Goal: Task Accomplishment & Management: Use online tool/utility

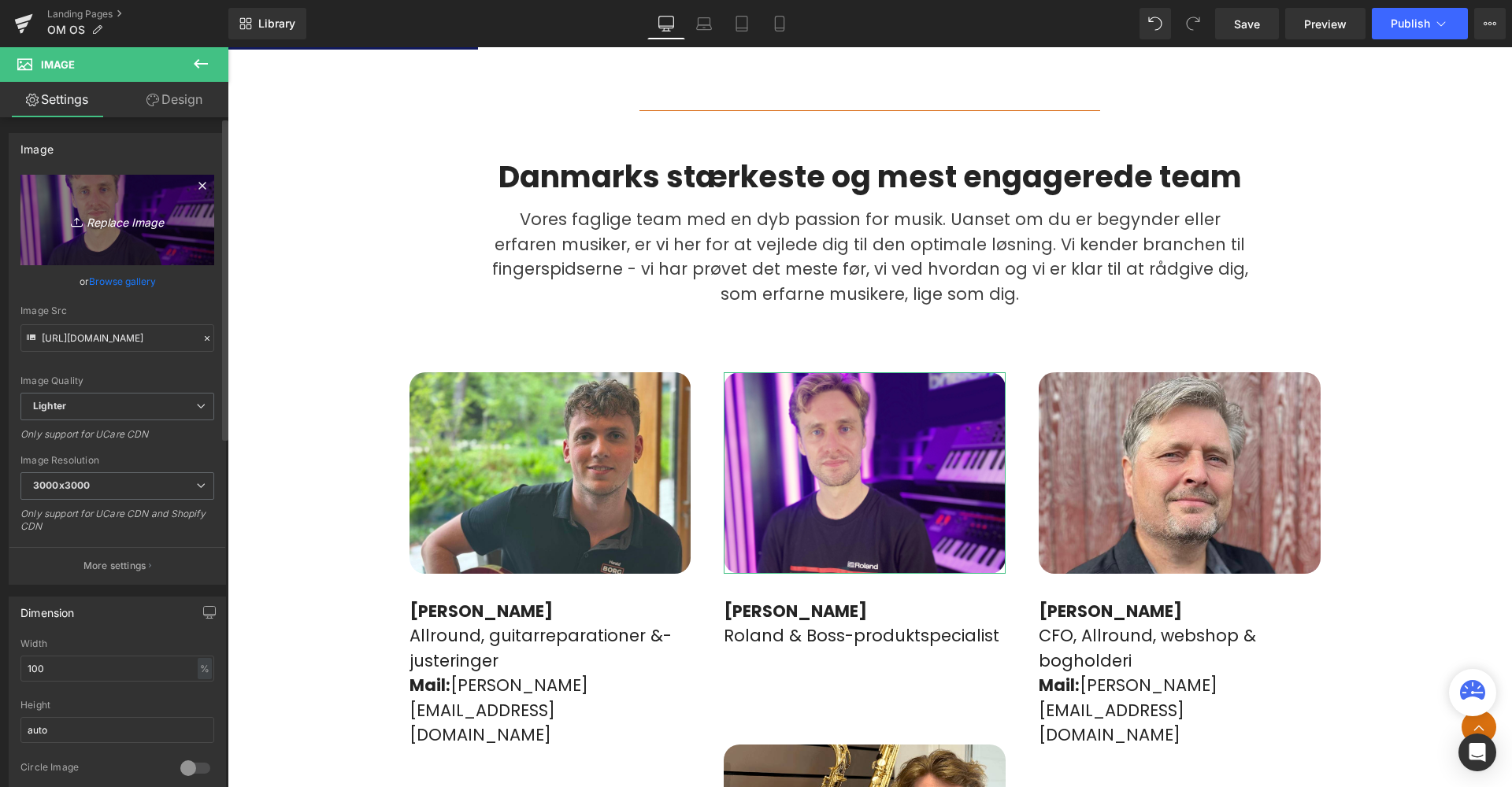
click at [132, 229] on icon "Replace Image" at bounding box center [117, 220] width 126 height 20
click at [106, 192] on link "Replace Image" at bounding box center [117, 220] width 194 height 91
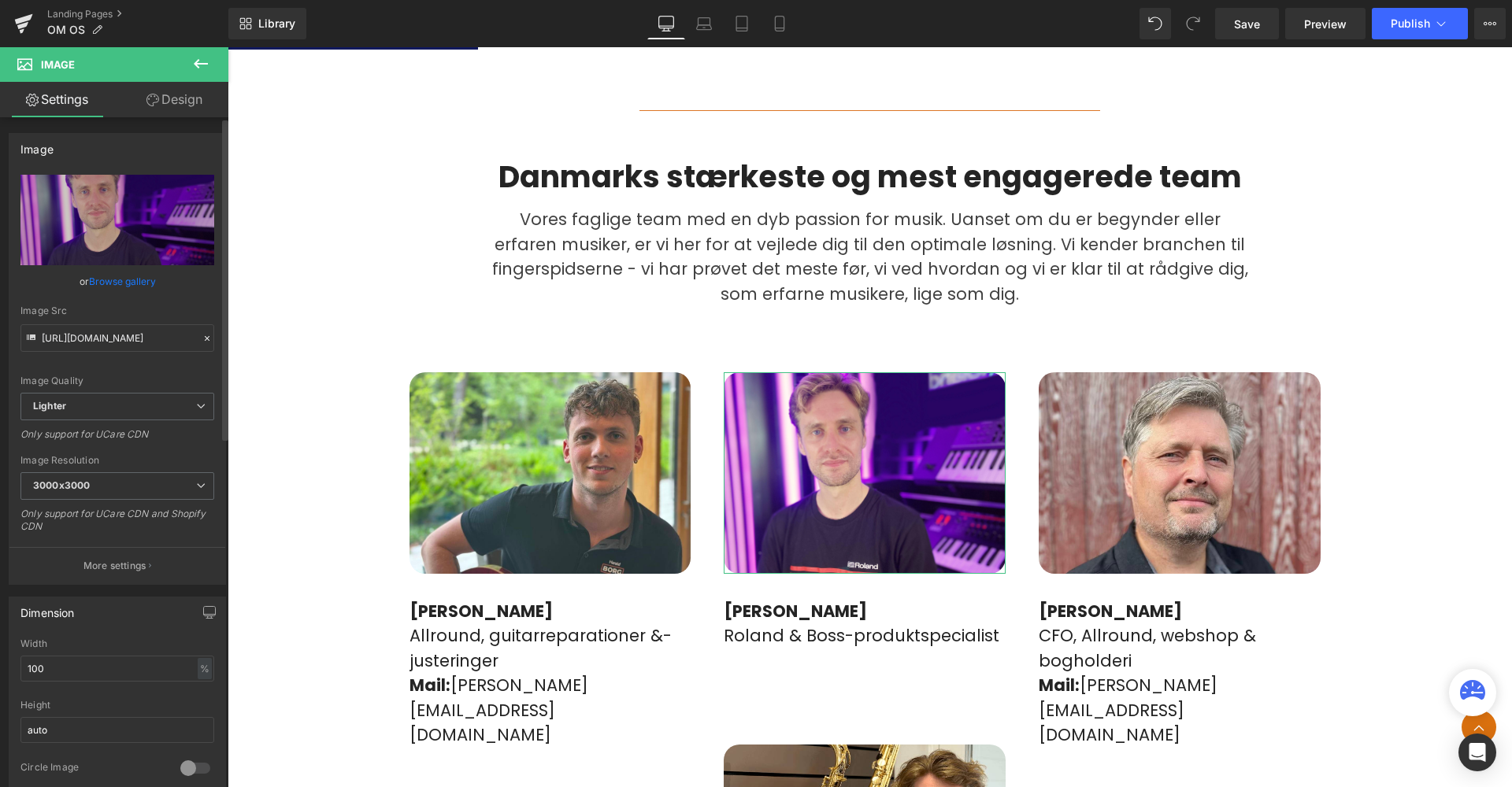
click at [117, 280] on link "Browse gallery" at bounding box center [122, 281] width 67 height 28
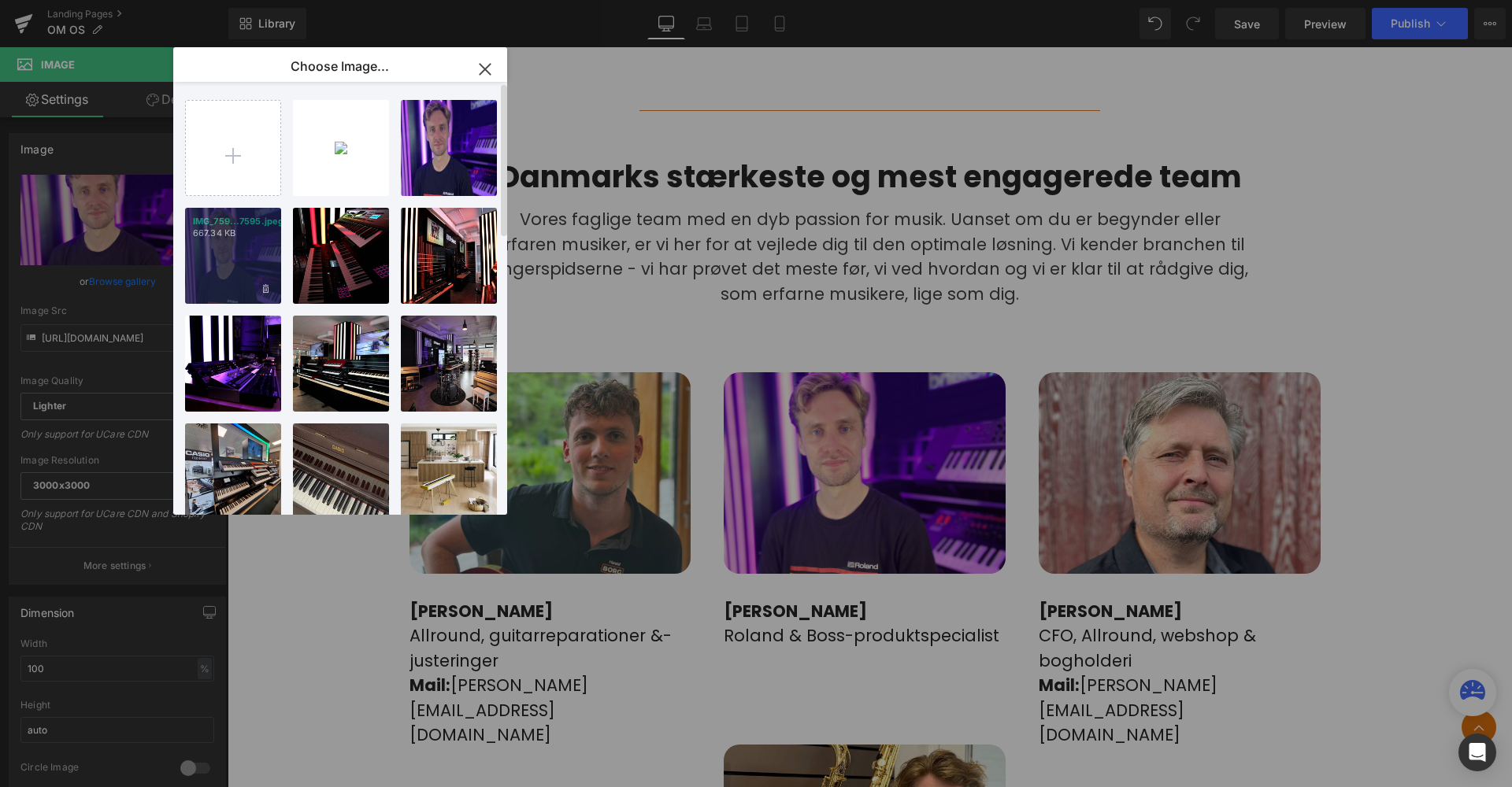
click at [208, 248] on div "IMG_759...7595.jpeg 667.34 KB" at bounding box center [232, 255] width 96 height 96
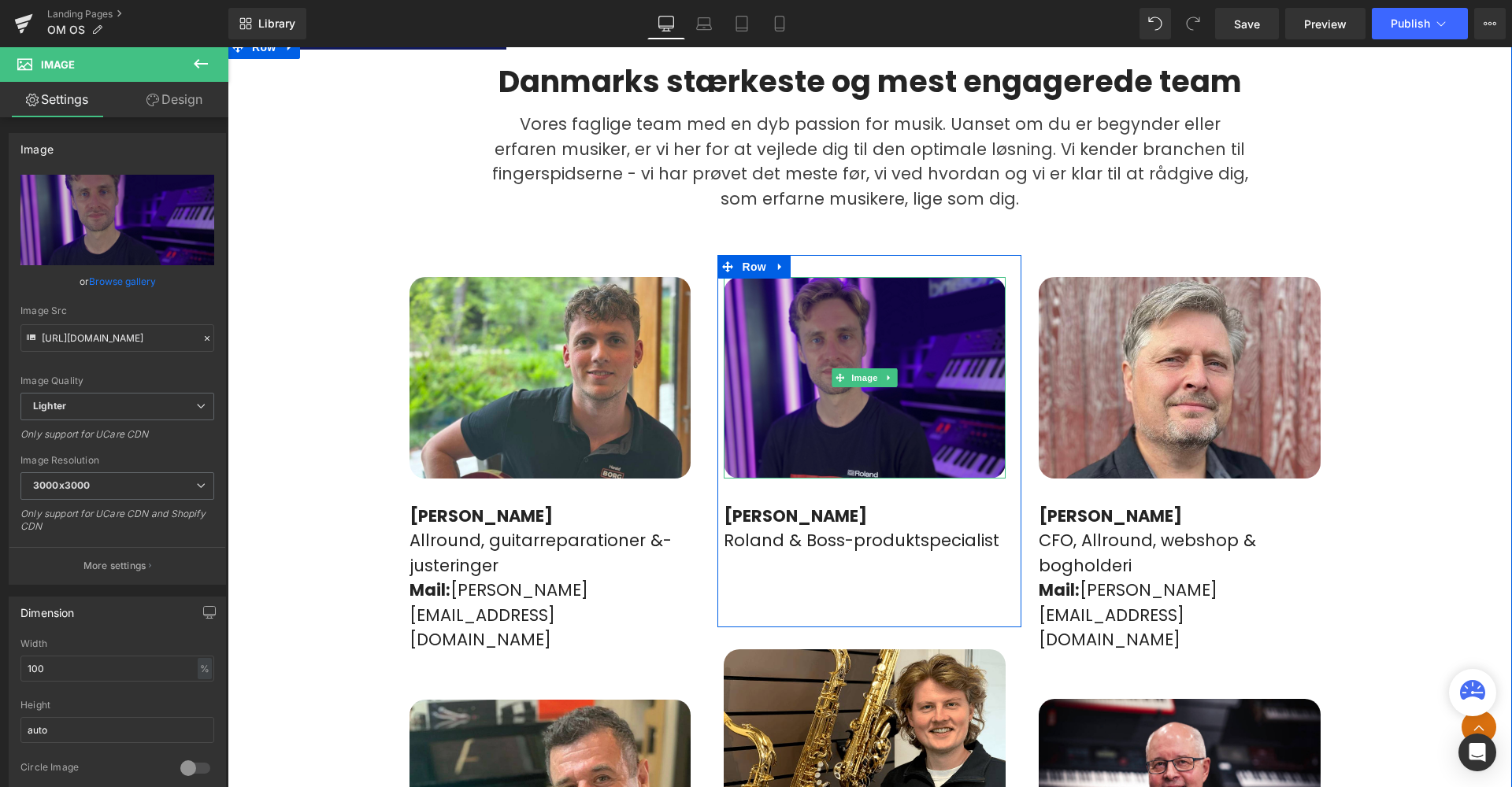
scroll to position [946, 0]
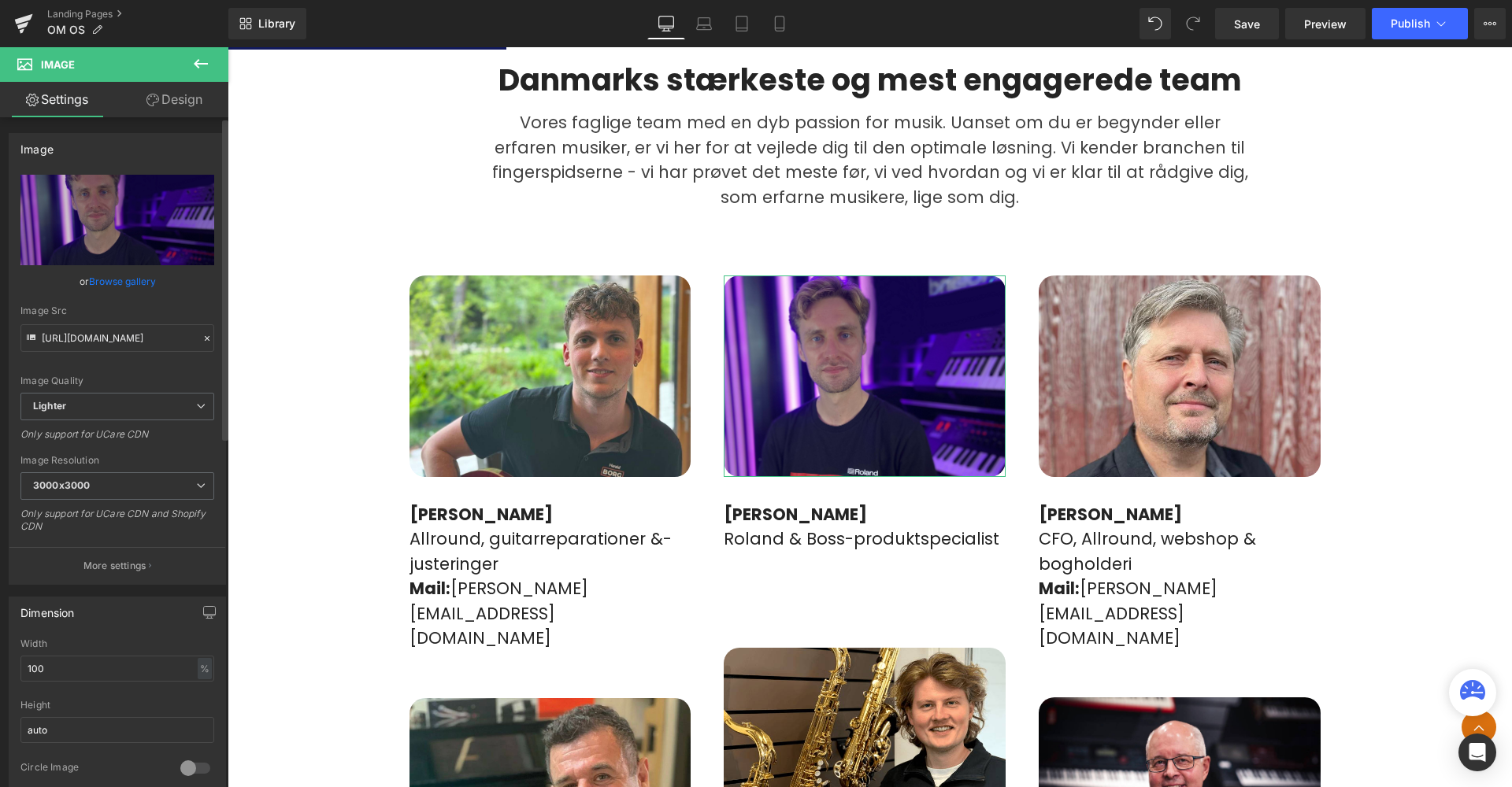
click at [120, 283] on link "Browse gallery" at bounding box center [122, 281] width 67 height 28
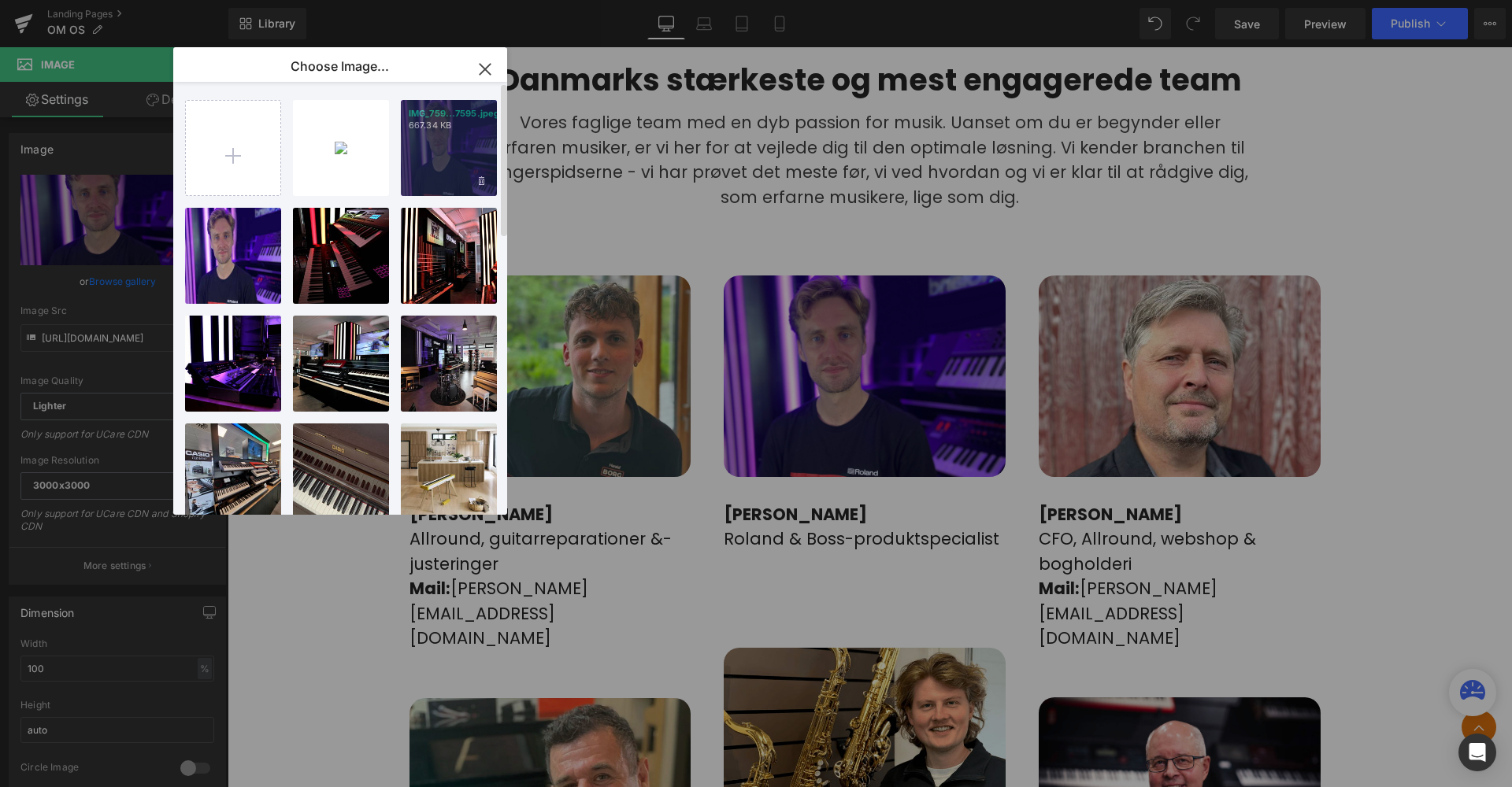
click at [461, 152] on div "IMG_759...7595.jpeg 667.34 KB" at bounding box center [448, 148] width 96 height 96
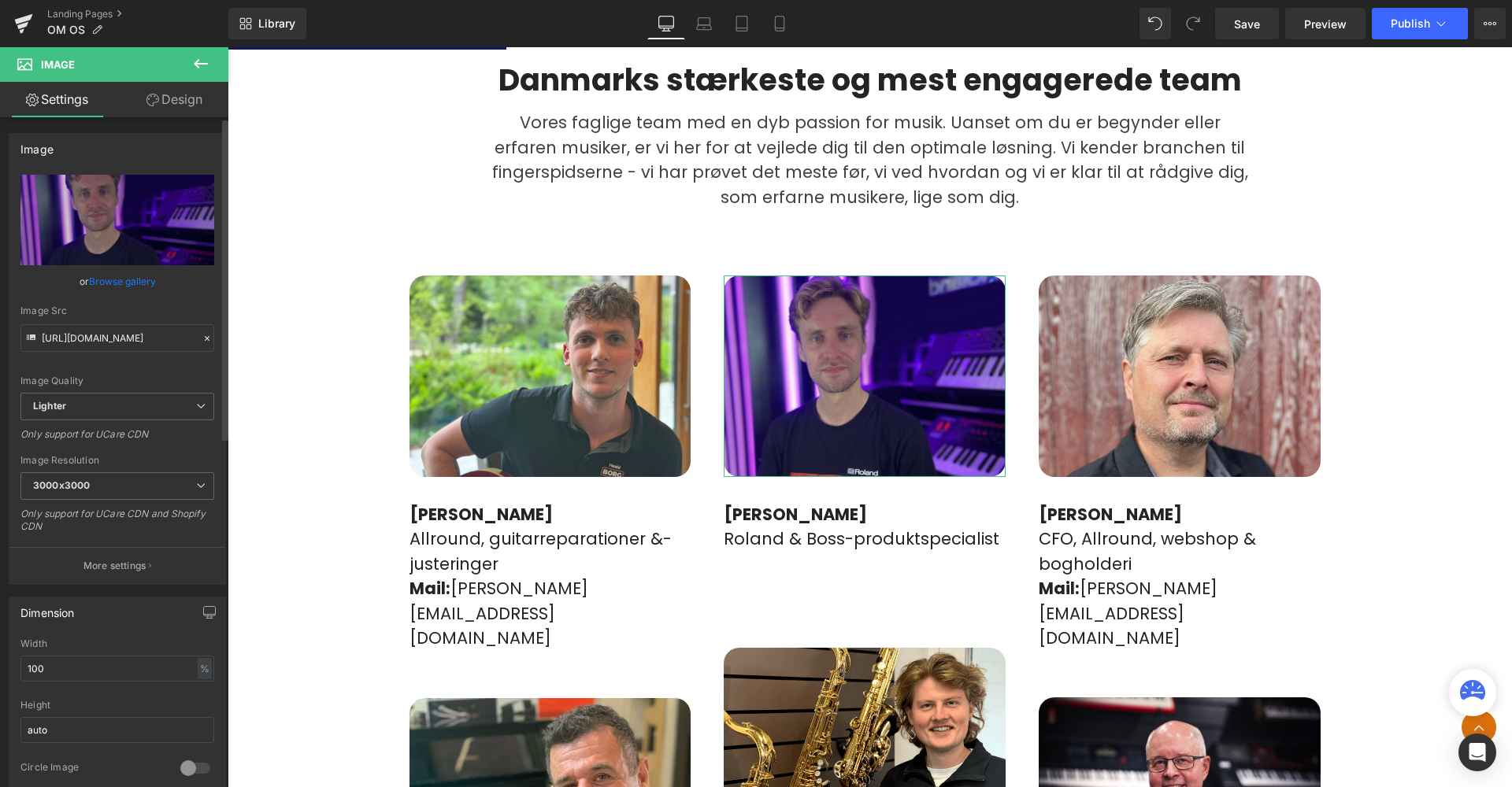
click at [124, 286] on link "Browse gallery" at bounding box center [122, 281] width 67 height 28
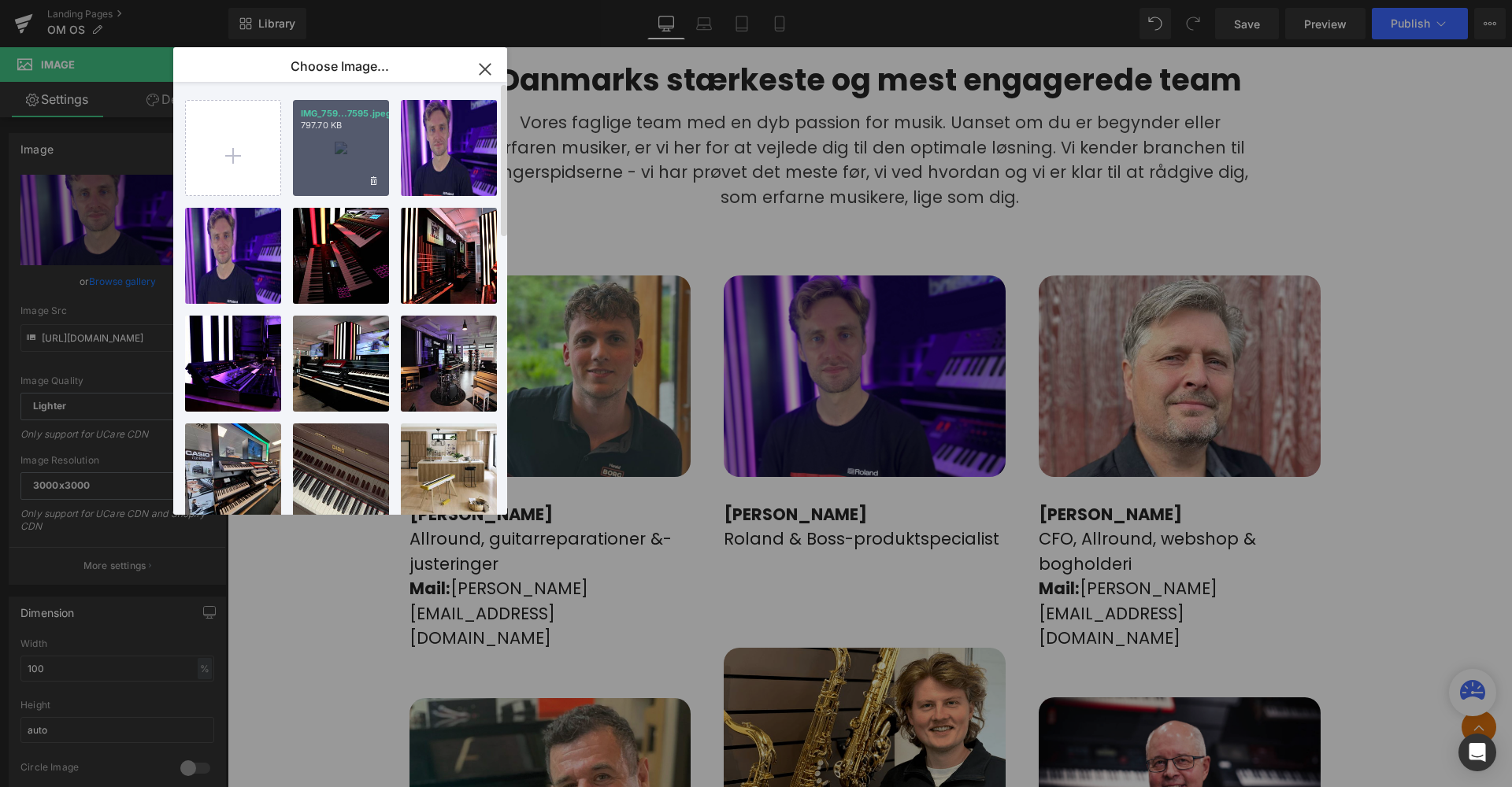
click at [338, 159] on div "IMG_759...7595.jpeg 797.70 KB" at bounding box center [341, 148] width 96 height 96
type input "[URL][DOMAIN_NAME]"
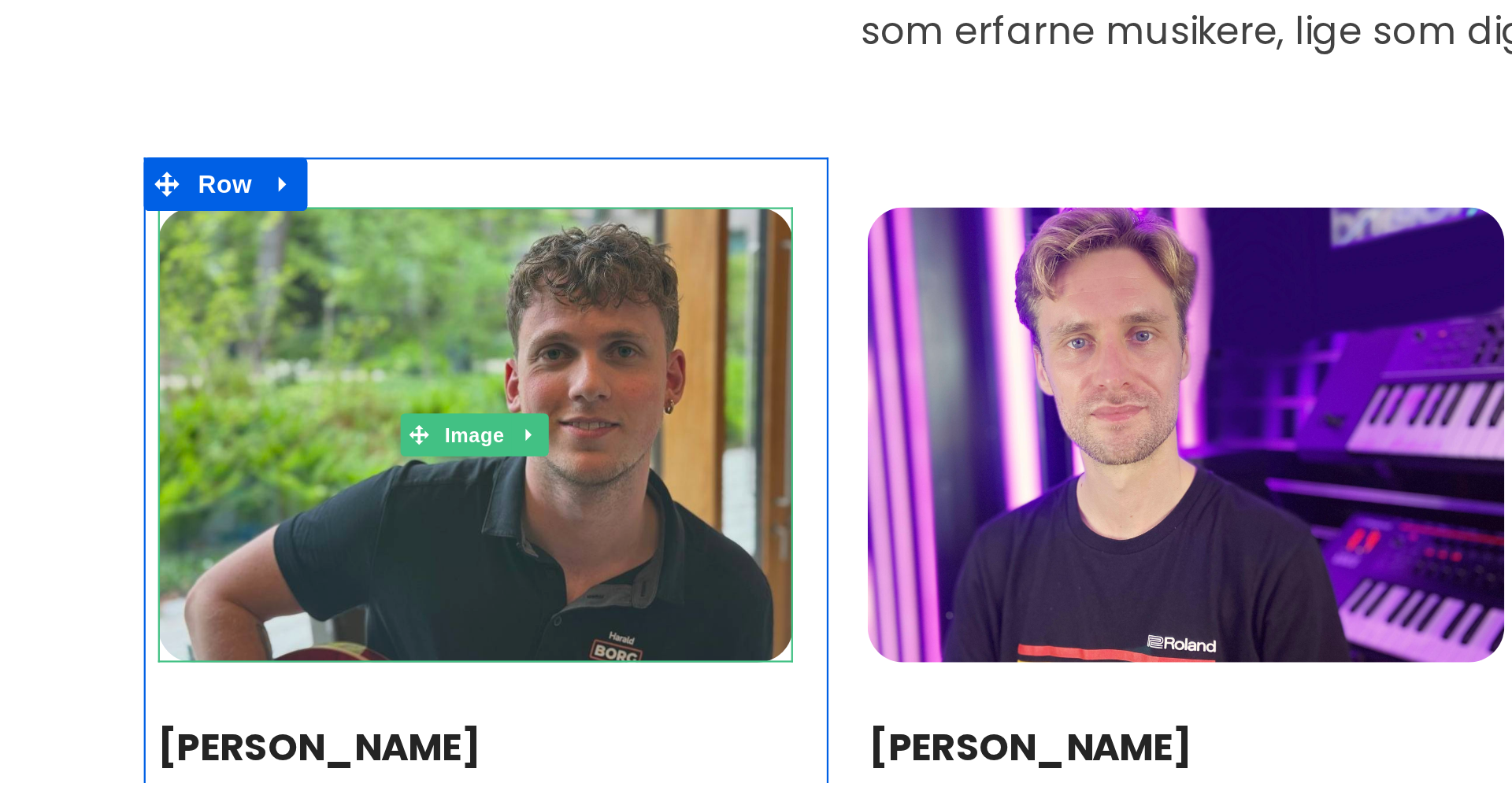
scroll to position [938, 0]
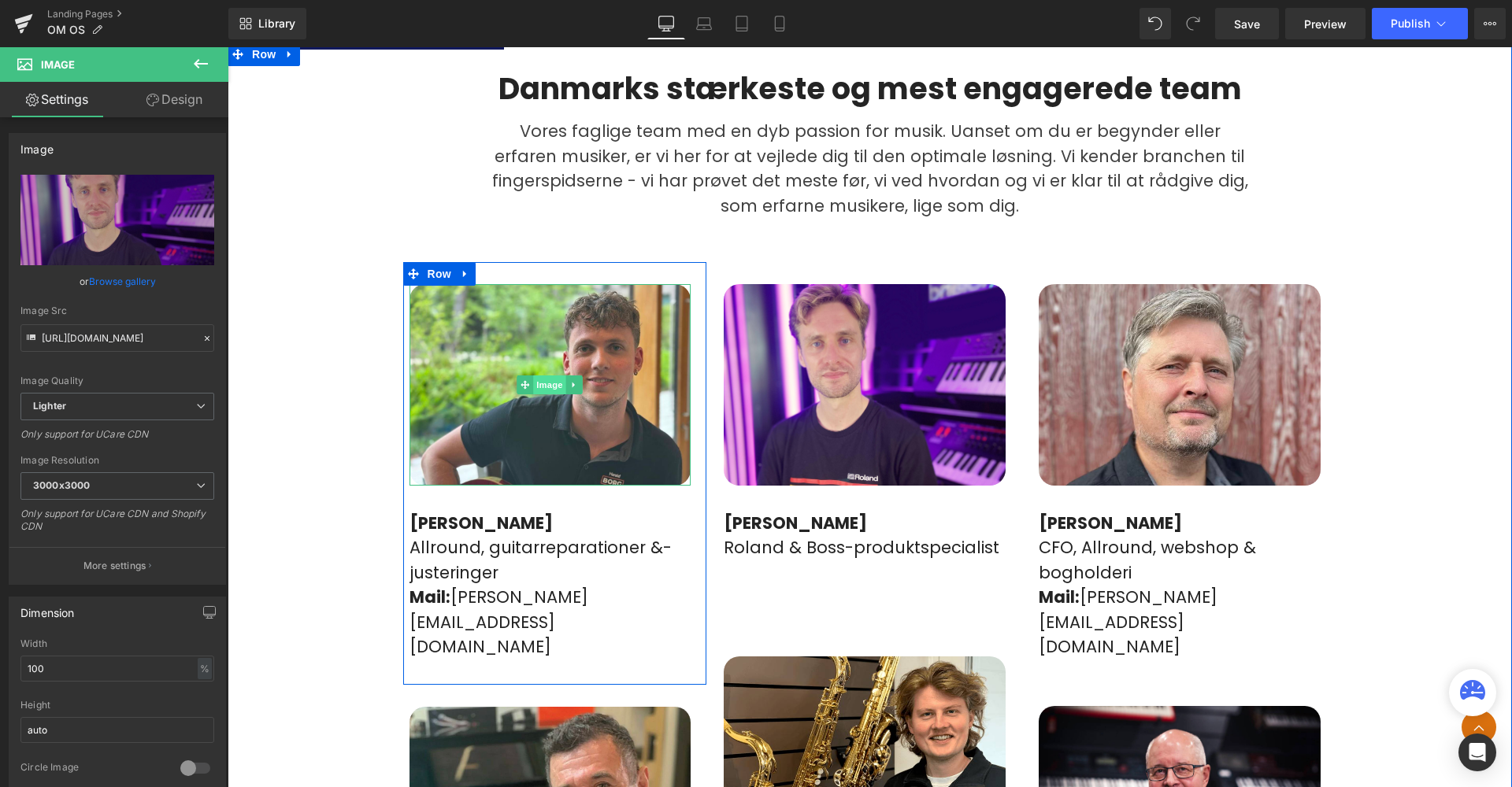
click at [545, 376] on span "Image" at bounding box center [550, 385] width 33 height 19
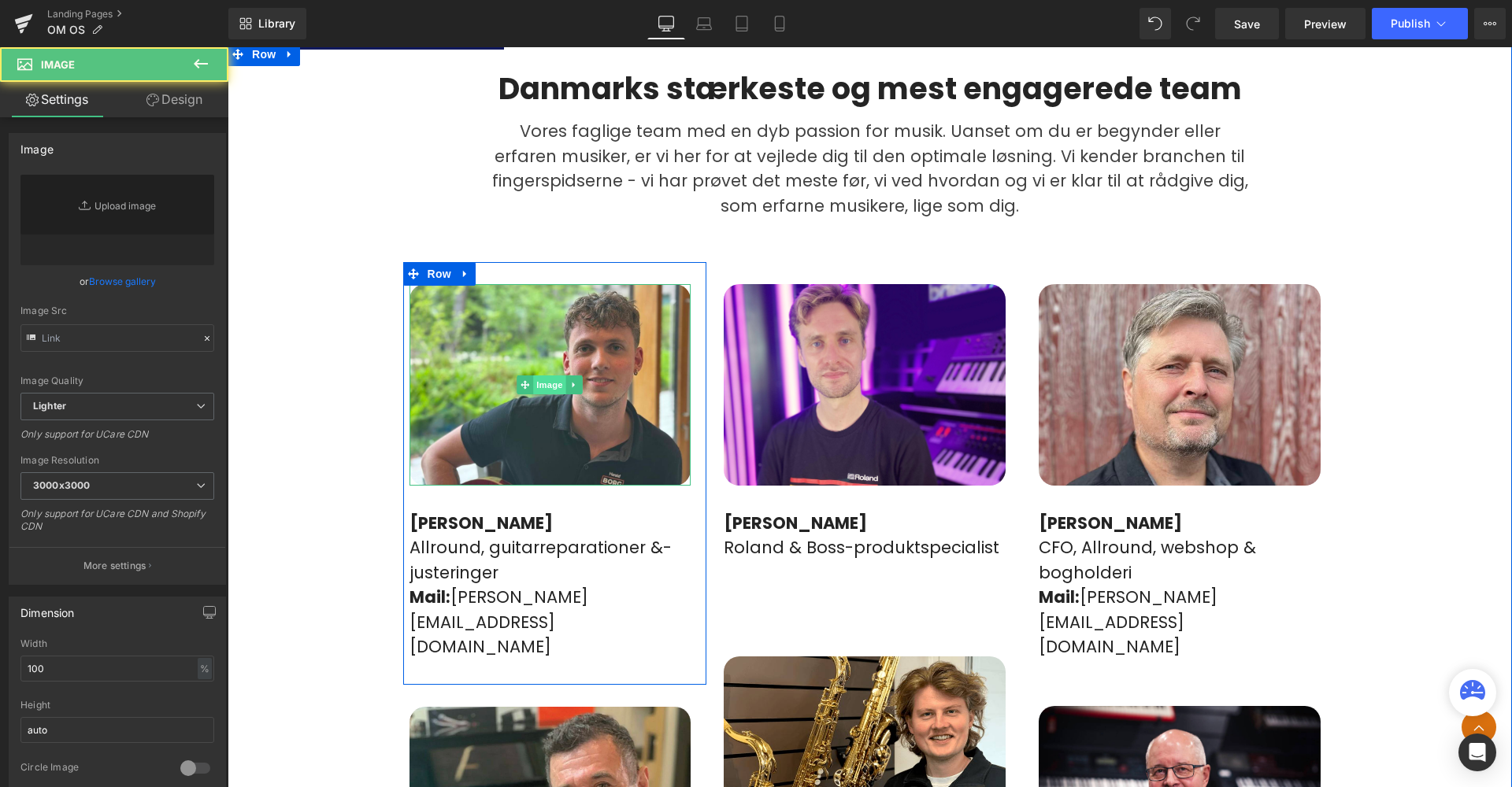
type input "[URL][DOMAIN_NAME]"
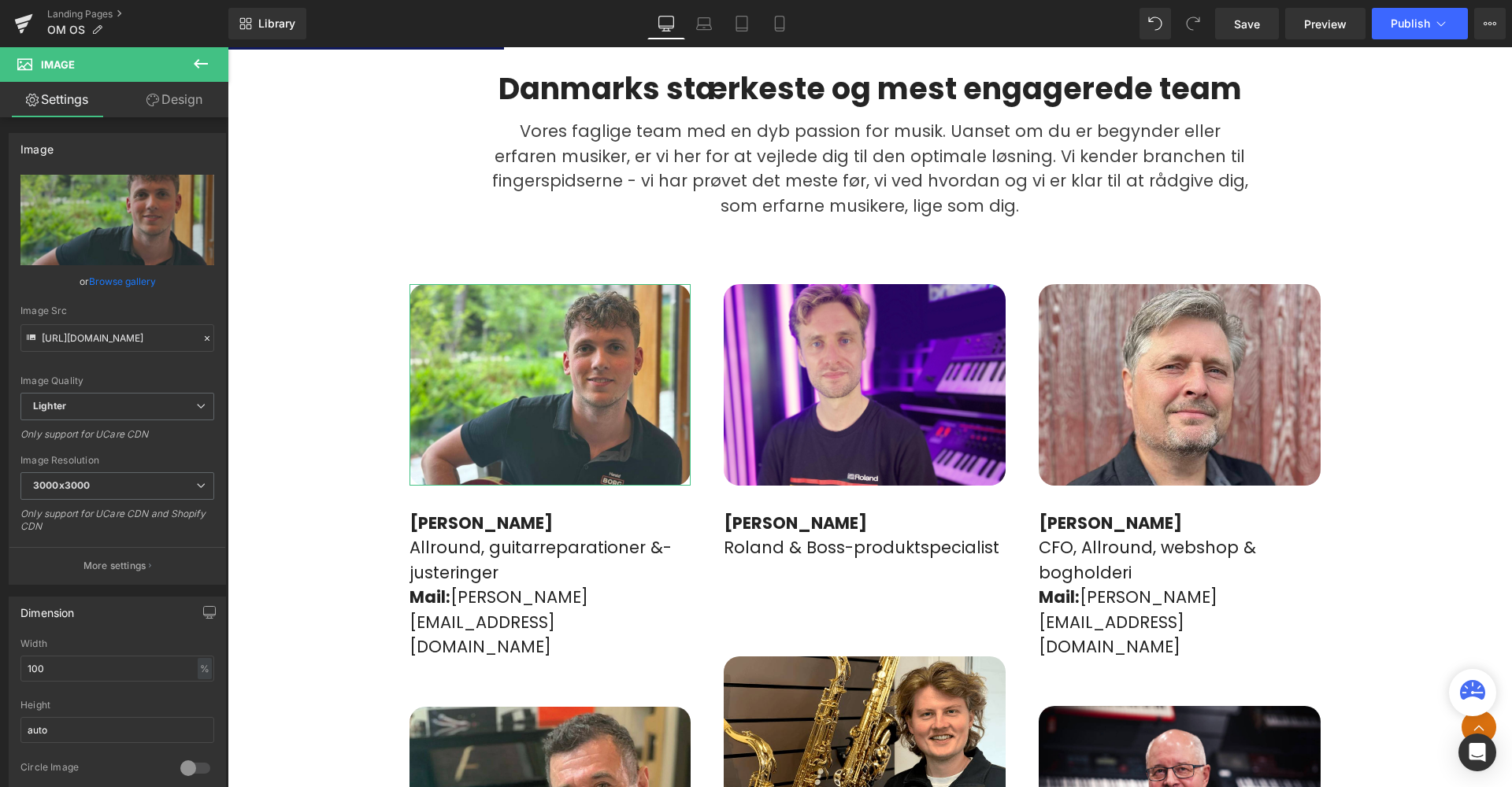
click at [111, 281] on link "Browse gallery" at bounding box center [122, 281] width 67 height 28
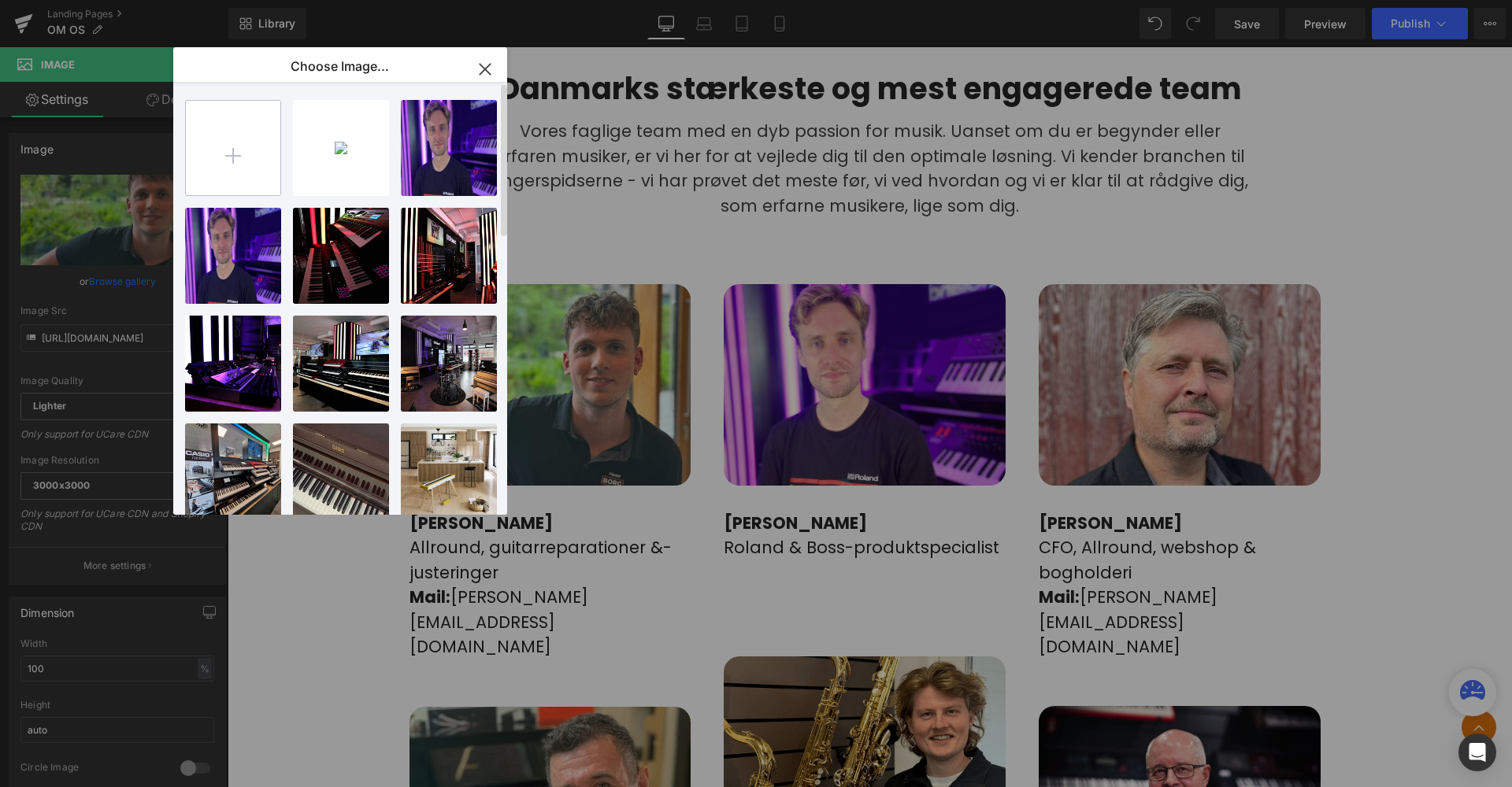
scroll to position [0, 0]
click at [239, 171] on input "file" at bounding box center [232, 147] width 94 height 94
type input "C:\fakepath\IMG_2075.jpeg"
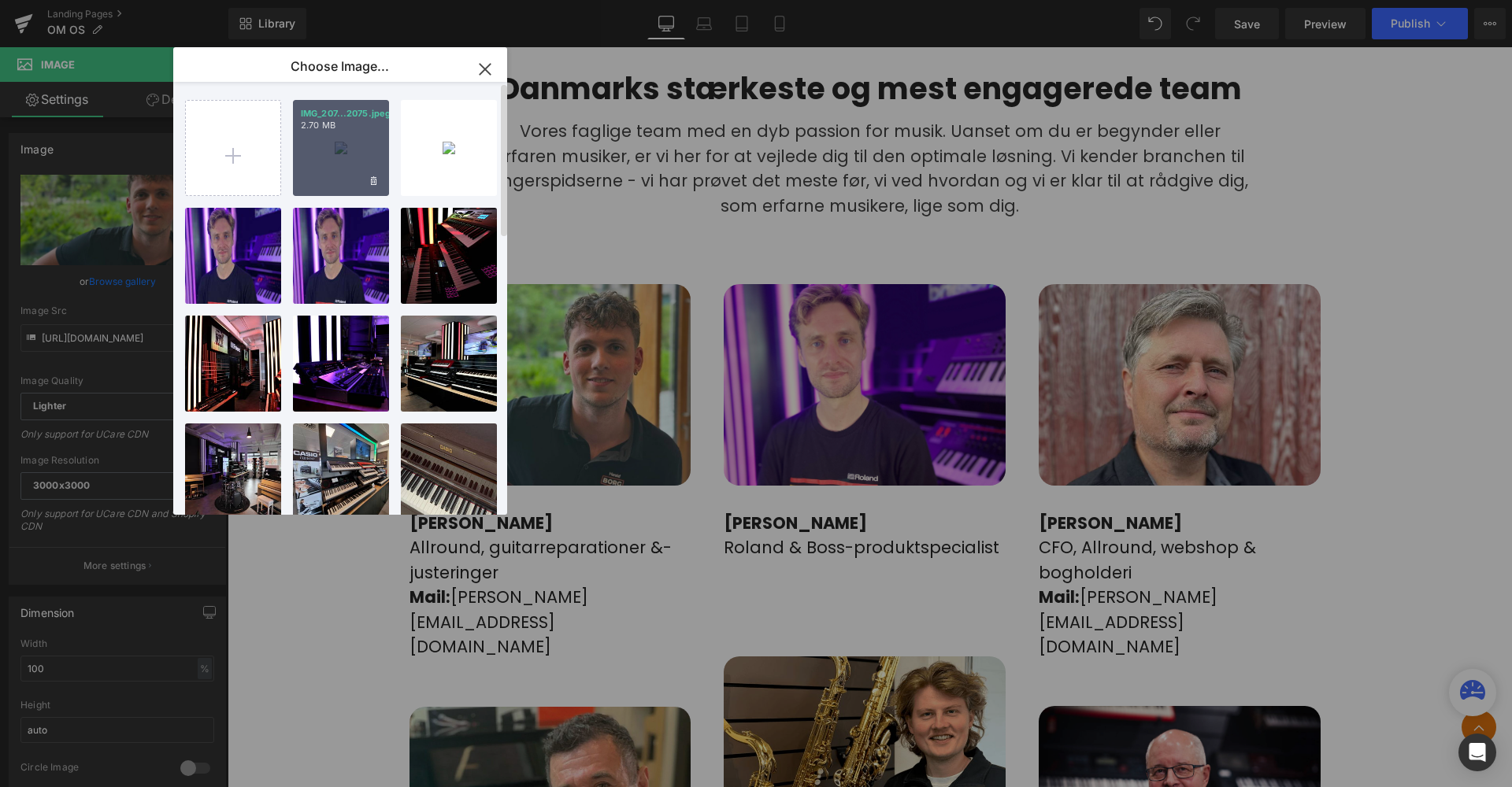
click at [335, 158] on div "IMG_207...2075.jpeg 2.70 MB" at bounding box center [341, 148] width 96 height 96
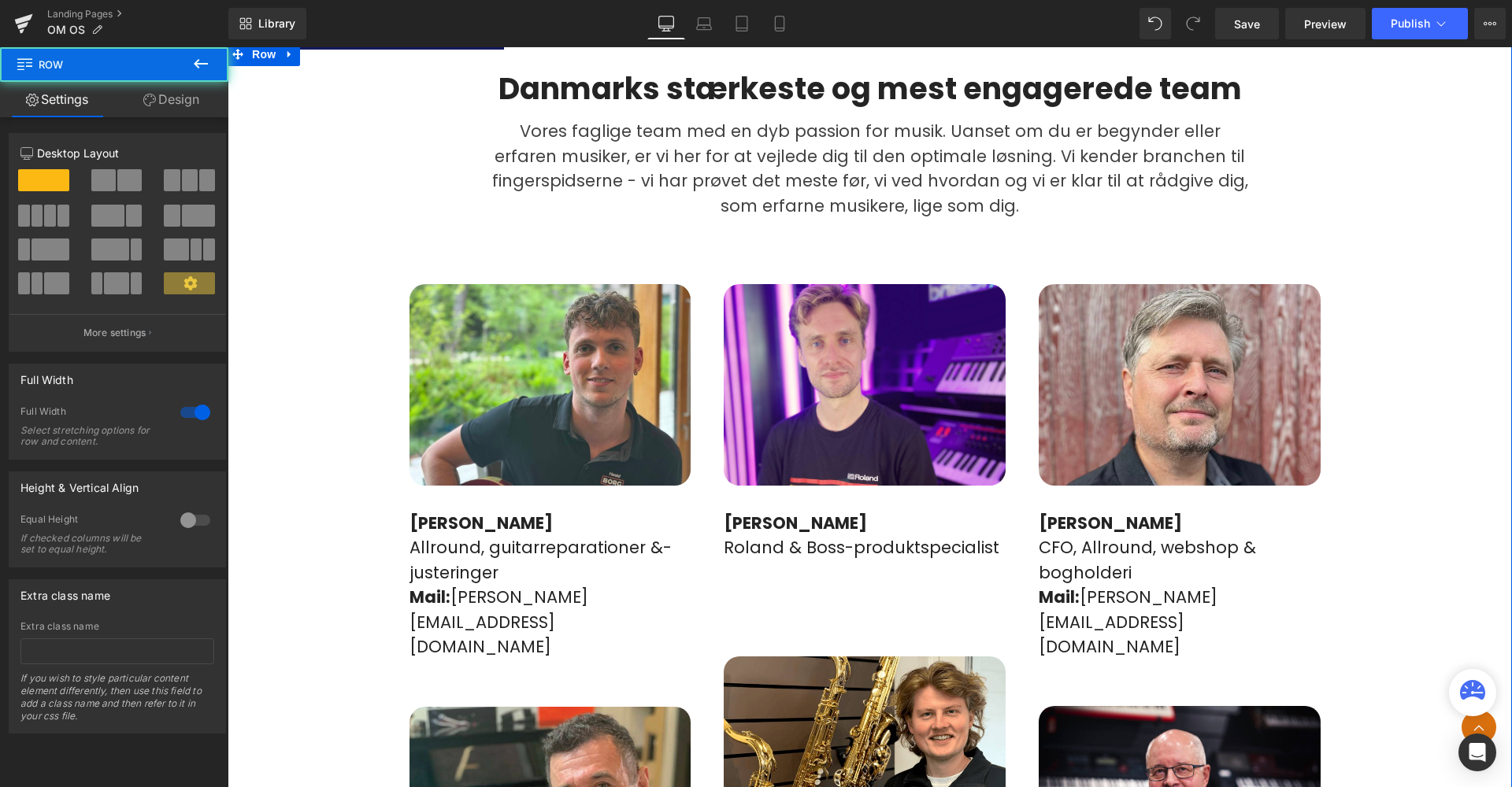
click at [335, 158] on div "Danmarks stærkeste og mest engagerede team Heading Vores faglige team med en dy…" at bounding box center [870, 752] width 1284 height 1421
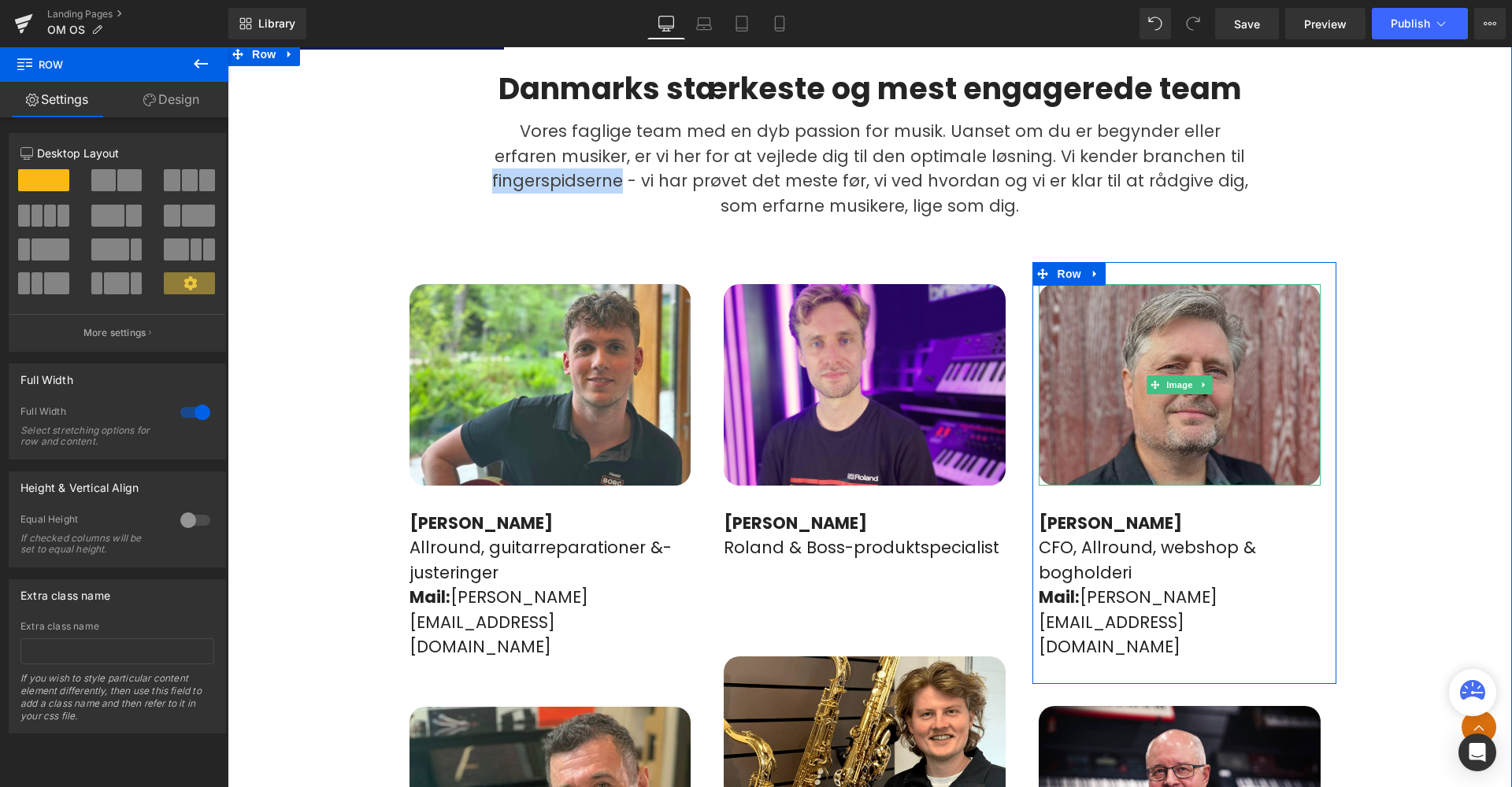
scroll to position [1005, 0]
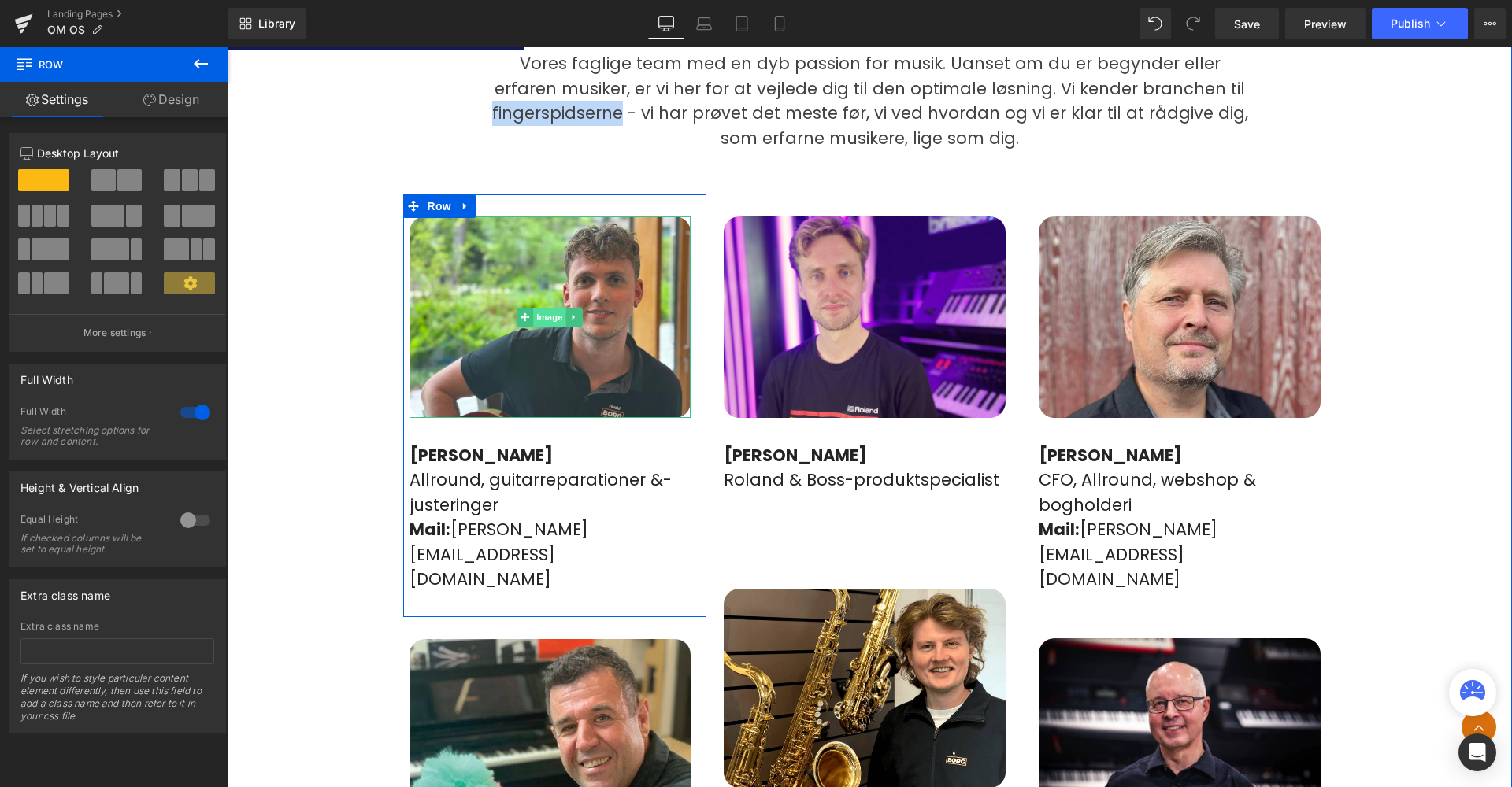
click at [538, 307] on span "Image" at bounding box center [550, 316] width 33 height 19
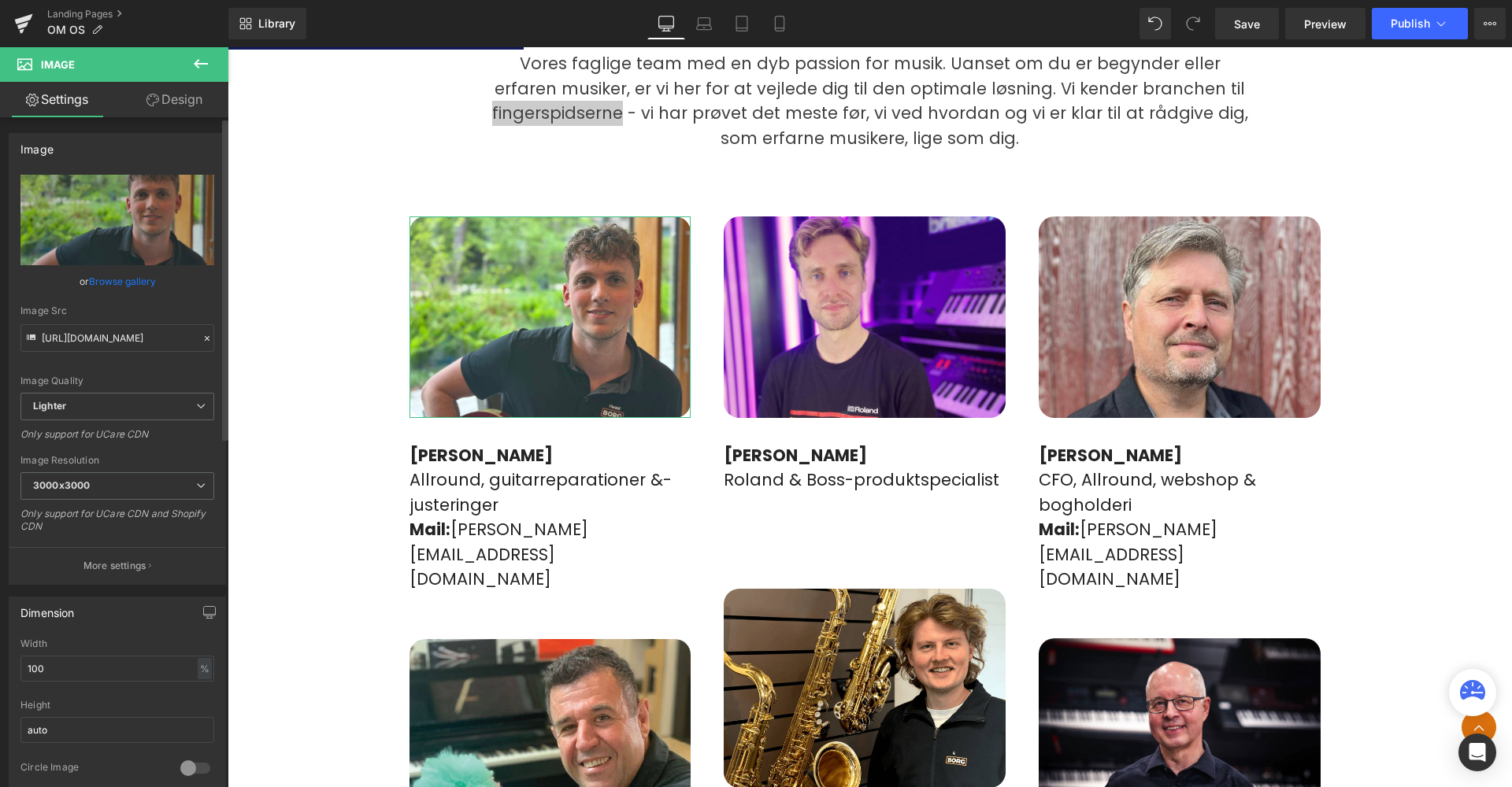
click at [112, 281] on link "Browse gallery" at bounding box center [122, 281] width 67 height 28
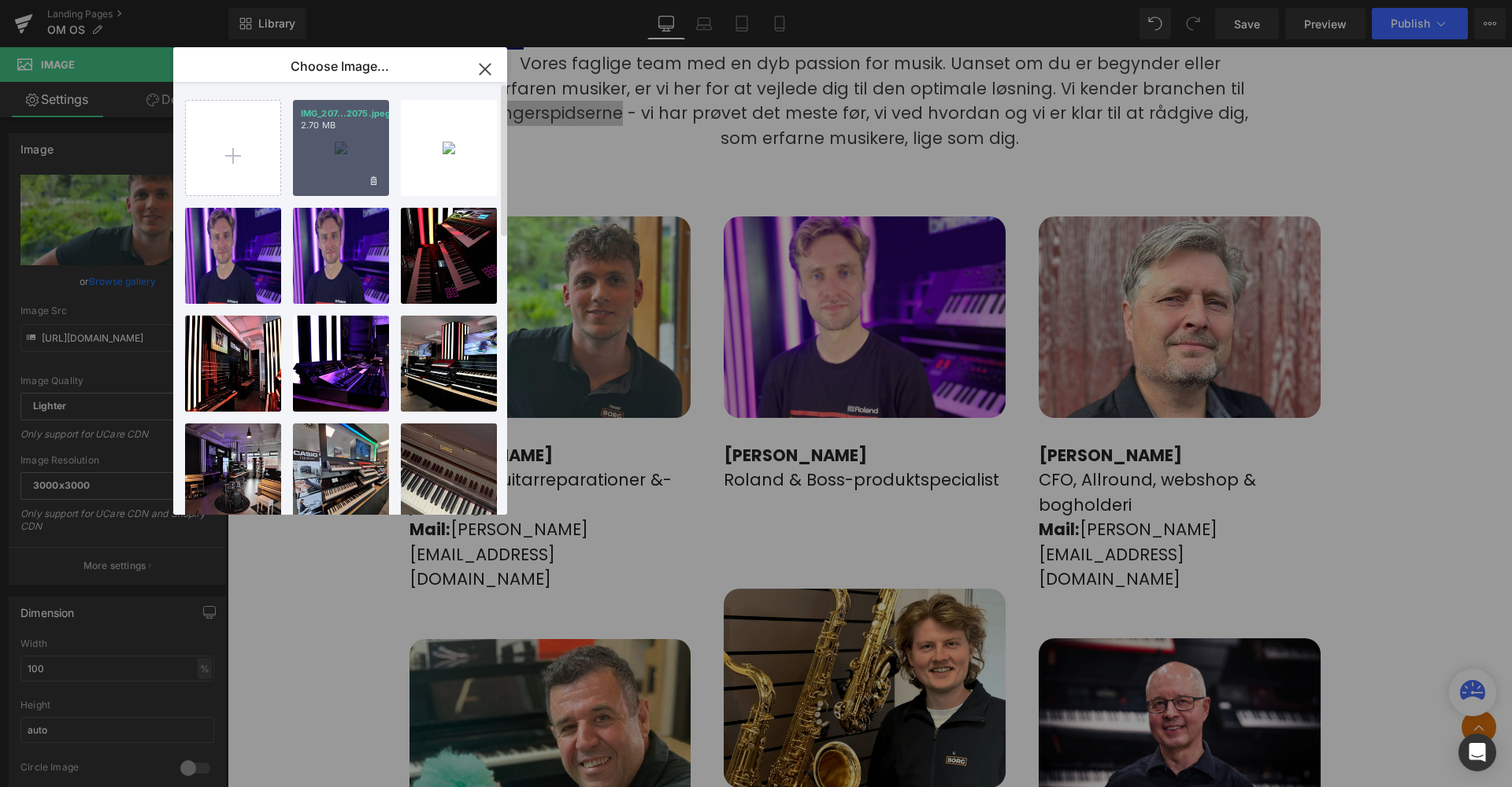
click at [341, 147] on div "IMG_207...2075.jpeg 2.70 MB" at bounding box center [341, 148] width 96 height 96
type input "[URL][DOMAIN_NAME]"
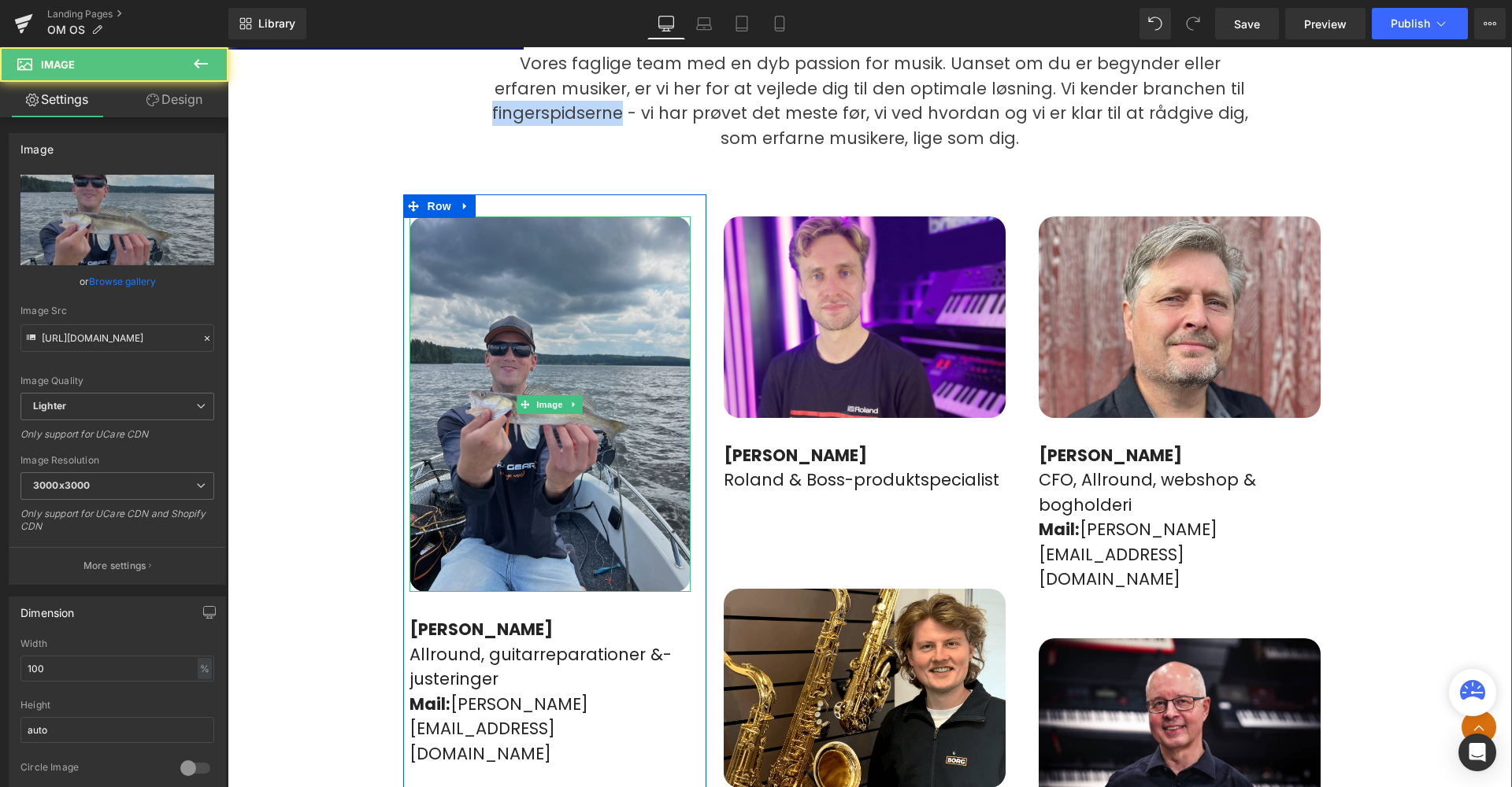
click at [616, 355] on img at bounding box center [551, 403] width 282 height 376
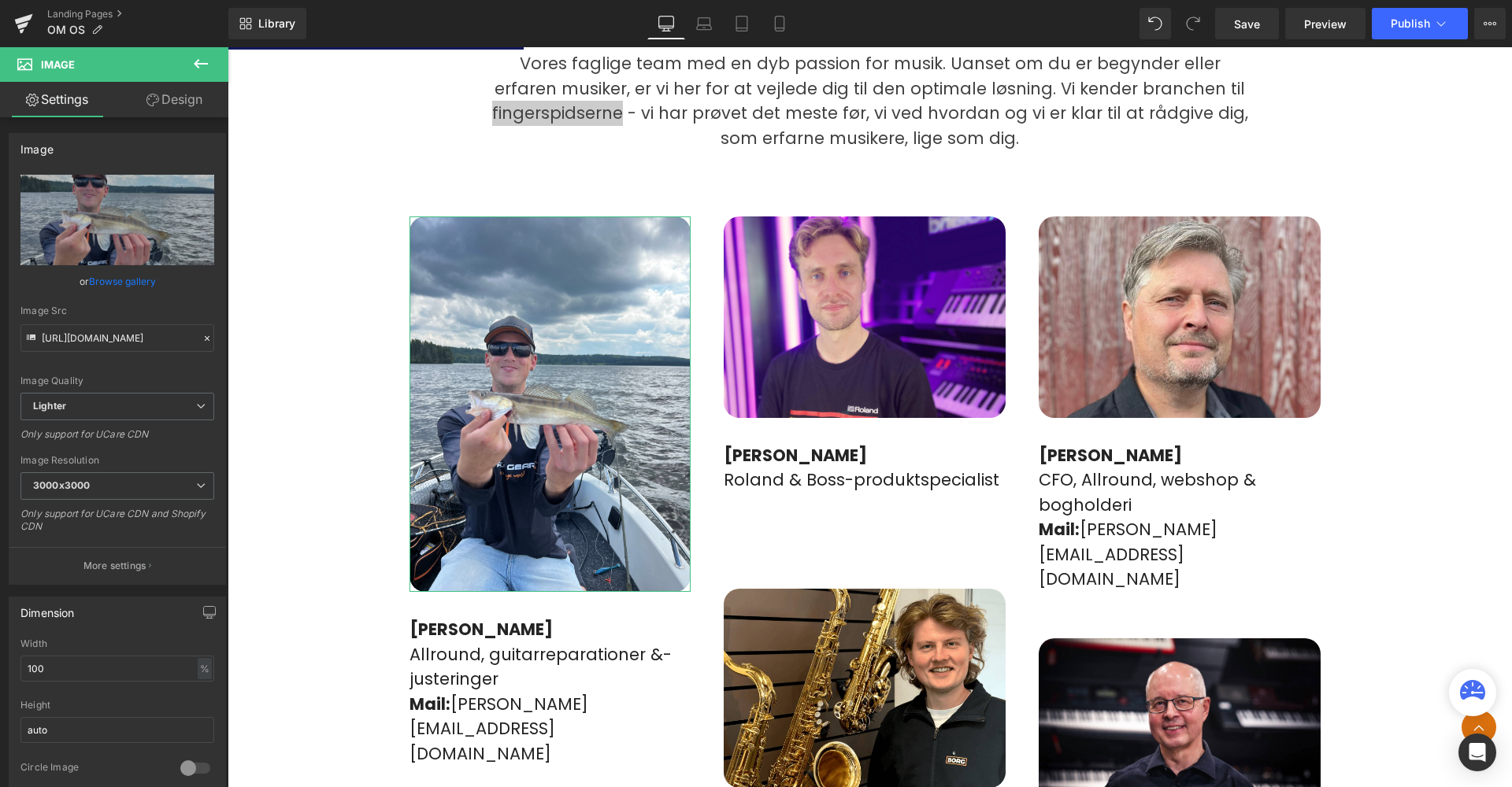
click at [169, 107] on link "Design" at bounding box center [174, 99] width 114 height 36
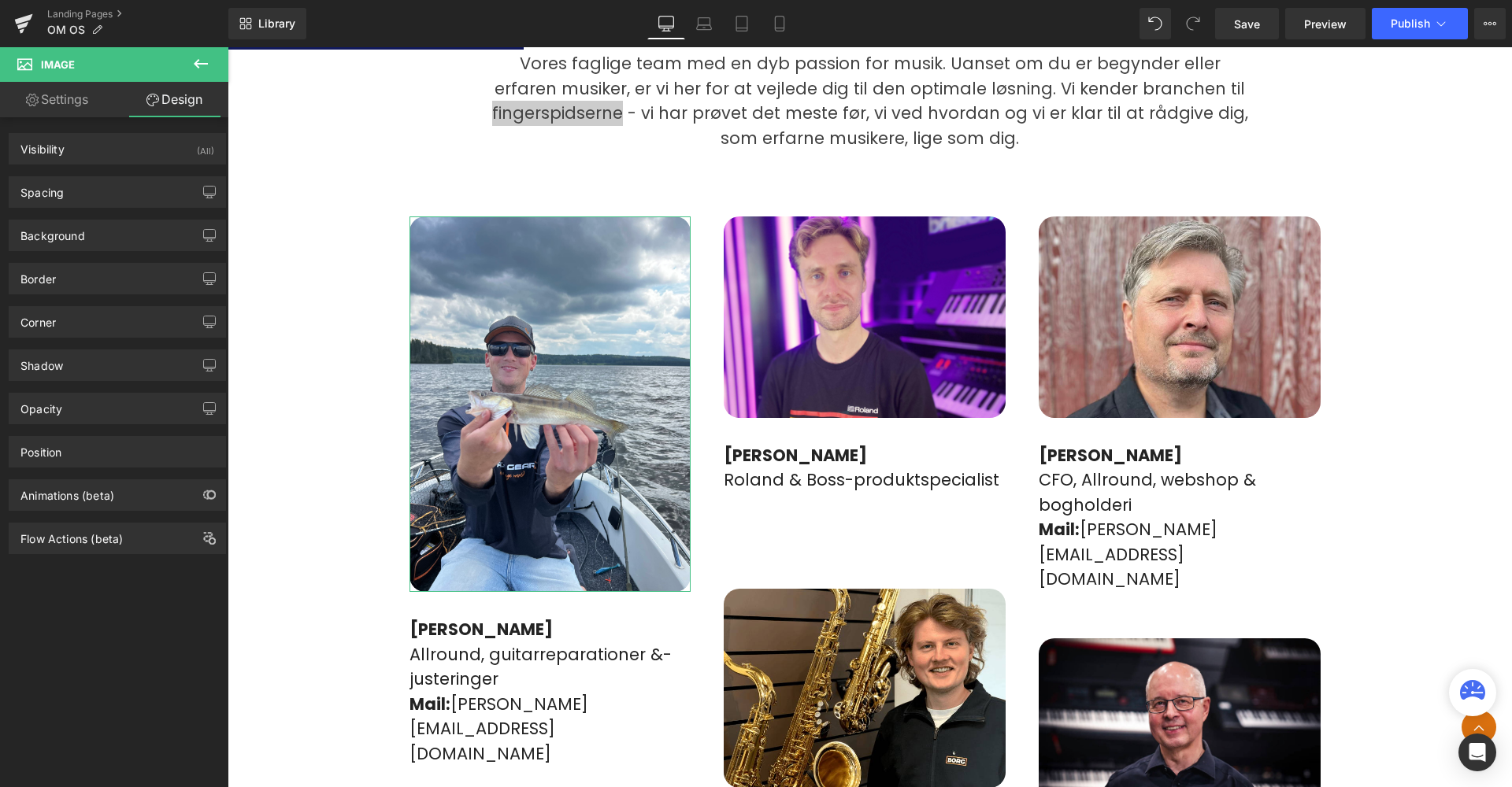
click at [99, 91] on link "Settings" at bounding box center [56, 99] width 114 height 36
drag, startPoint x: 358, startPoint y: 306, endPoint x: 65, endPoint y: 99, distance: 358.7
click at [65, 99] on link "Settings" at bounding box center [56, 99] width 114 height 36
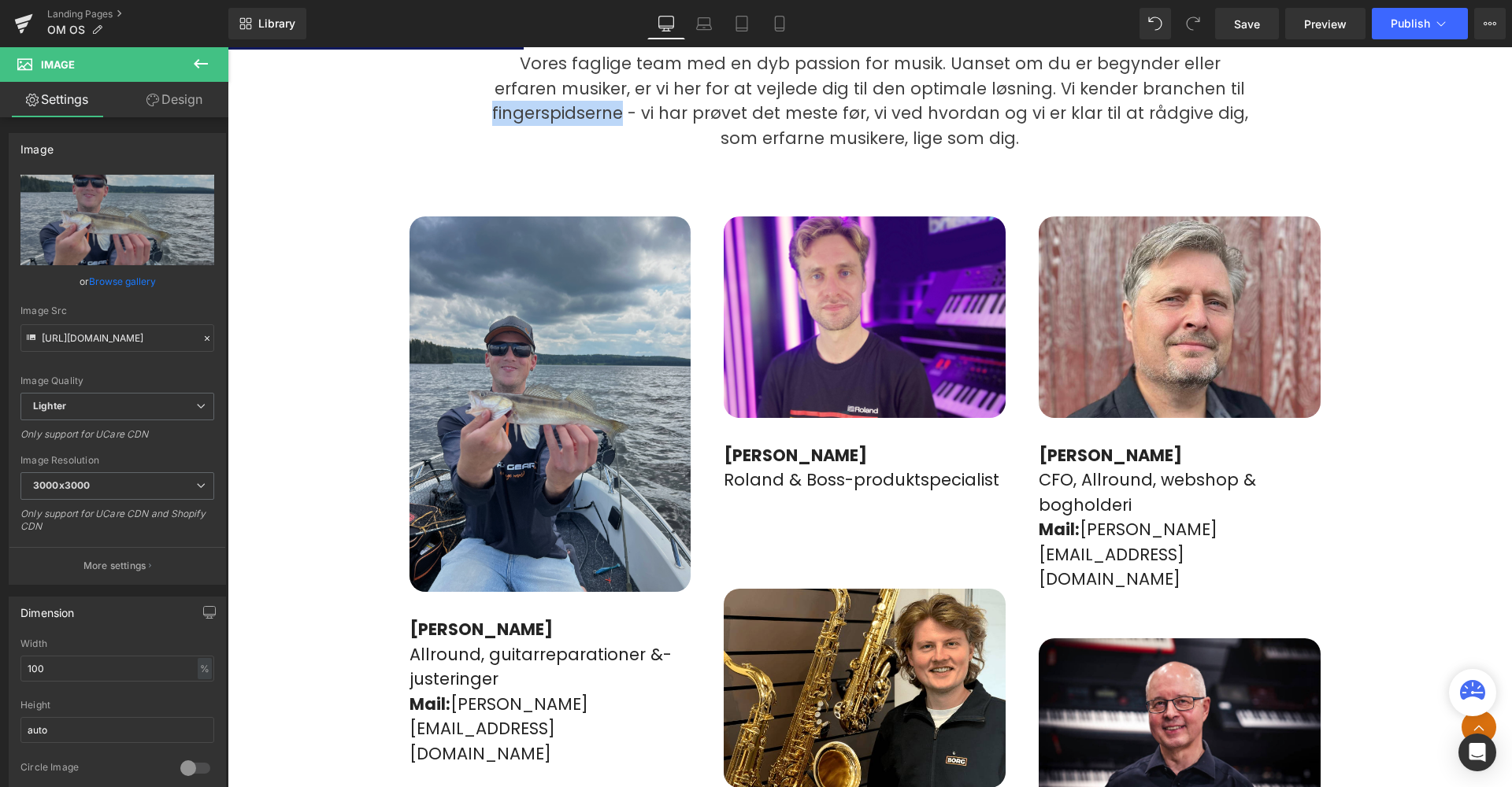
click at [558, 358] on img at bounding box center [551, 403] width 282 height 376
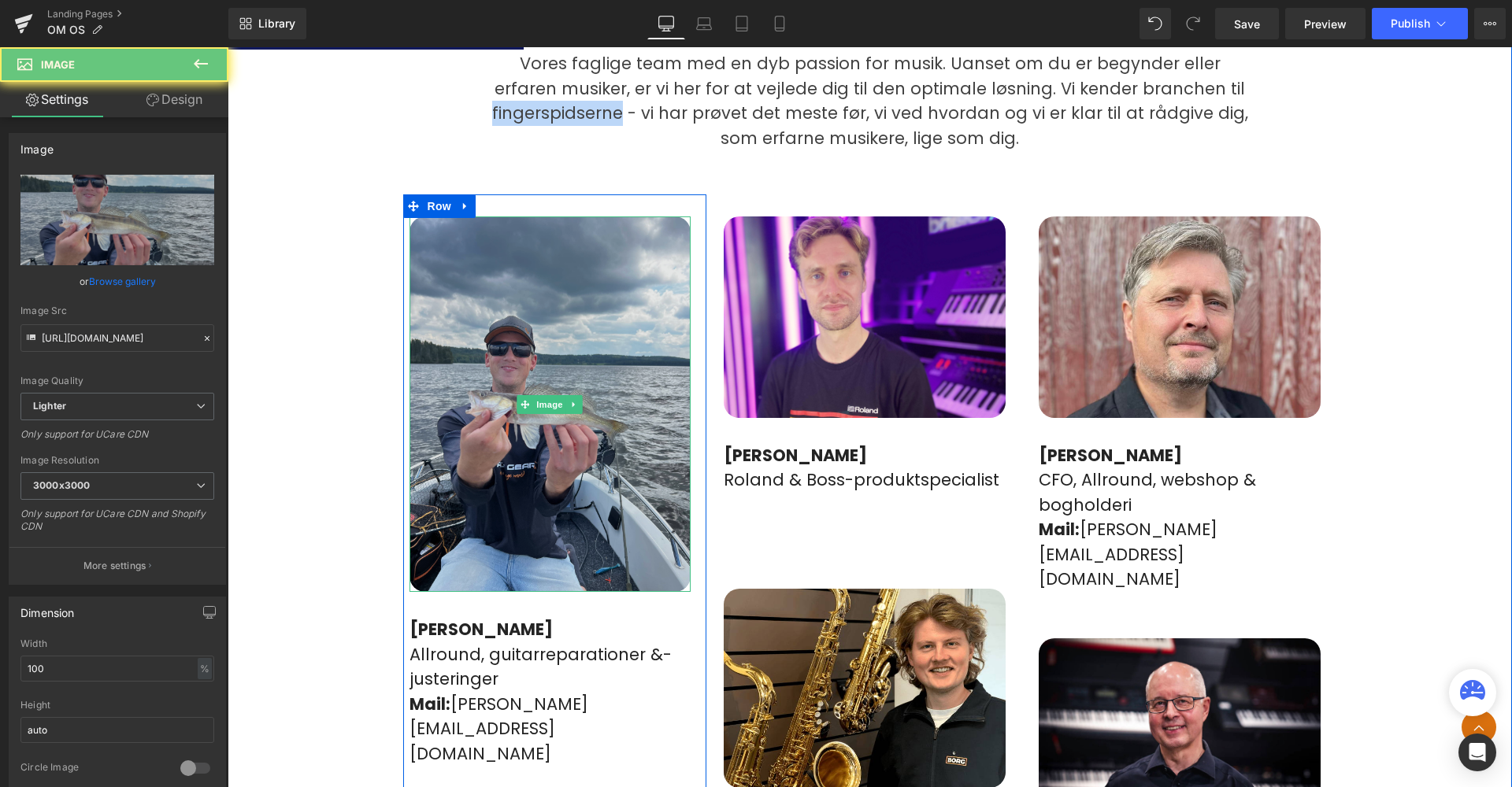
click at [557, 358] on img at bounding box center [551, 403] width 282 height 376
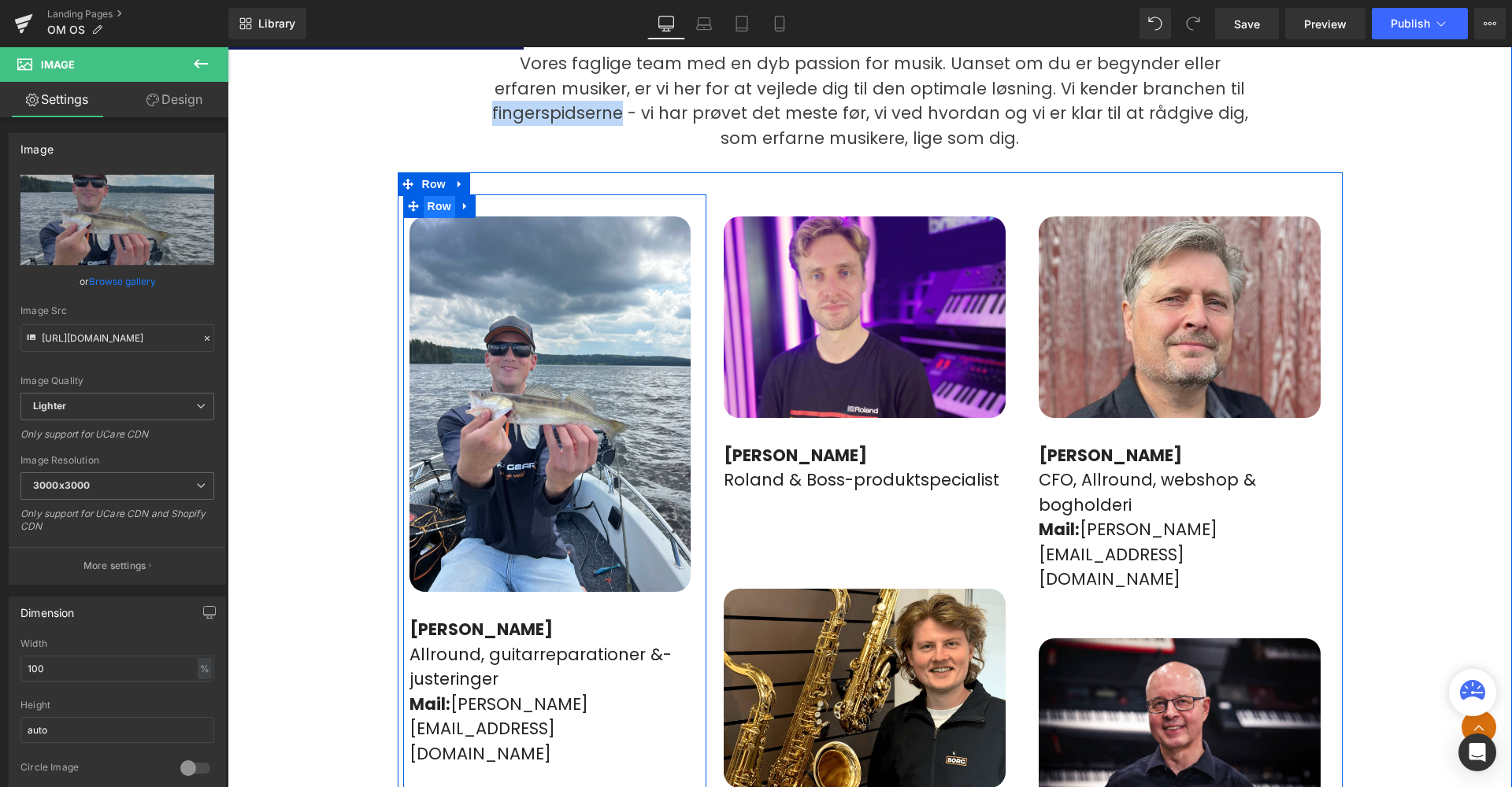
click at [437, 195] on span "Row" at bounding box center [439, 206] width 31 height 23
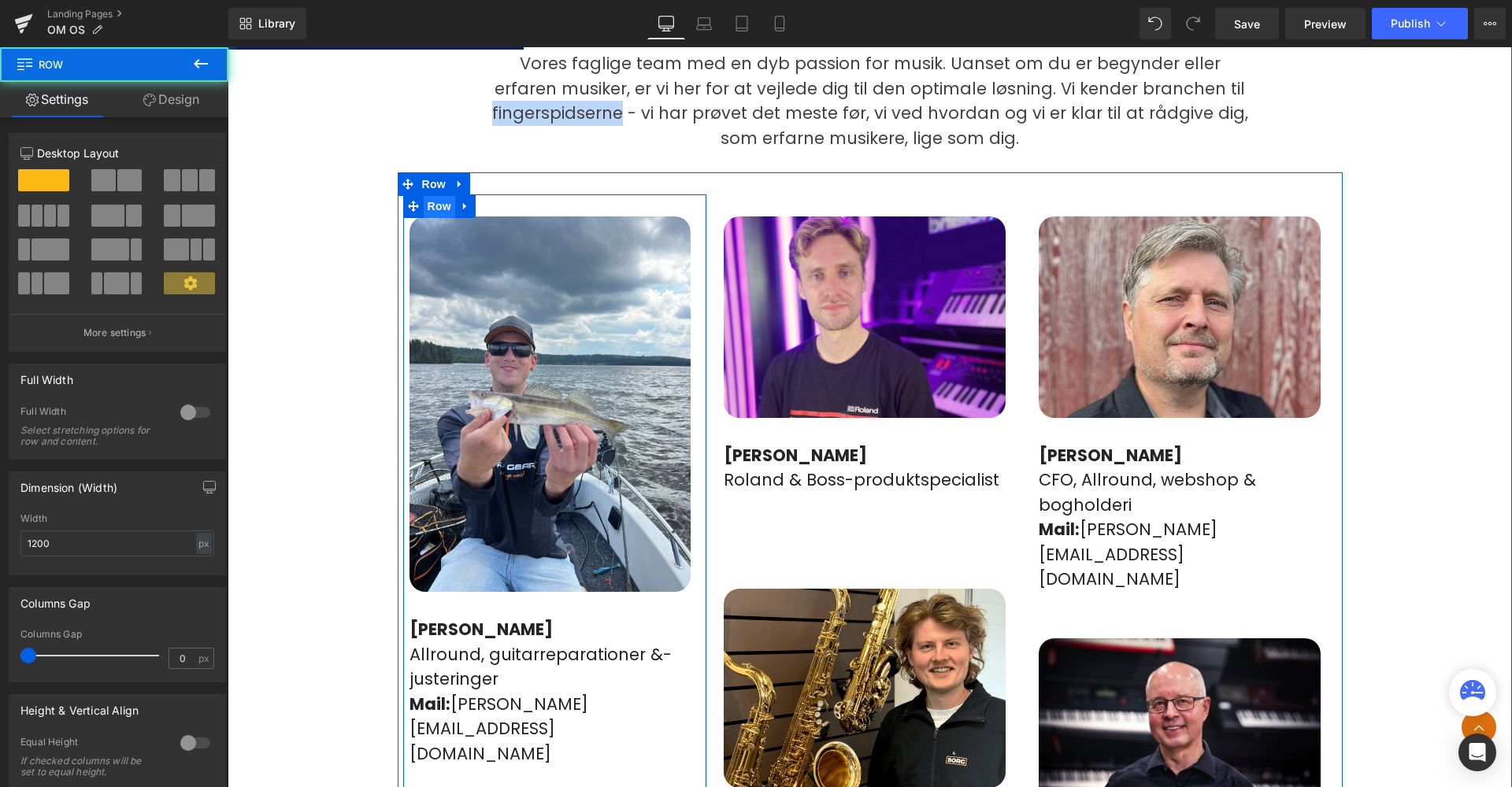
click at [437, 195] on span "Row" at bounding box center [439, 206] width 31 height 23
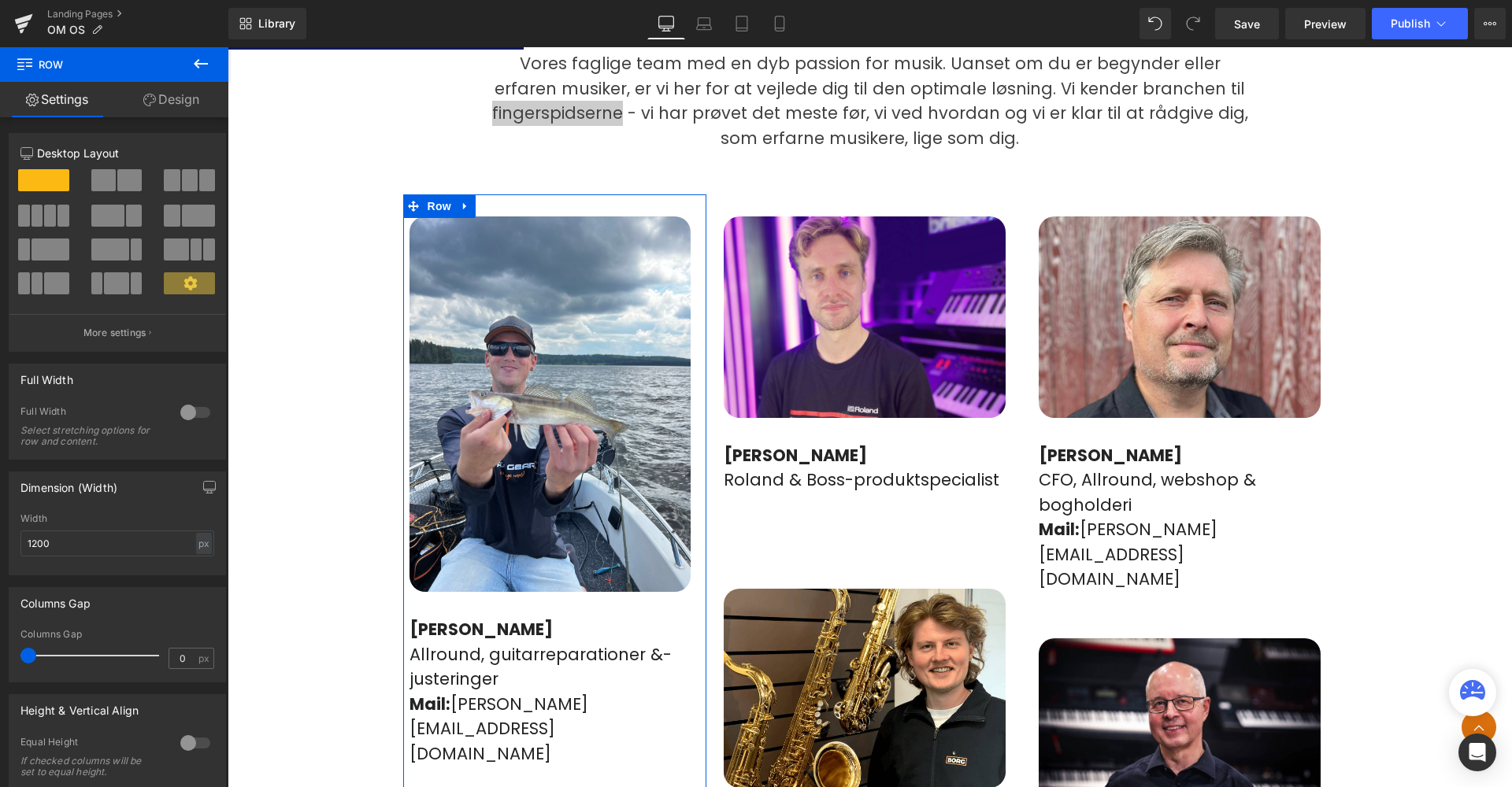
click at [43, 177] on span at bounding box center [43, 180] width 51 height 22
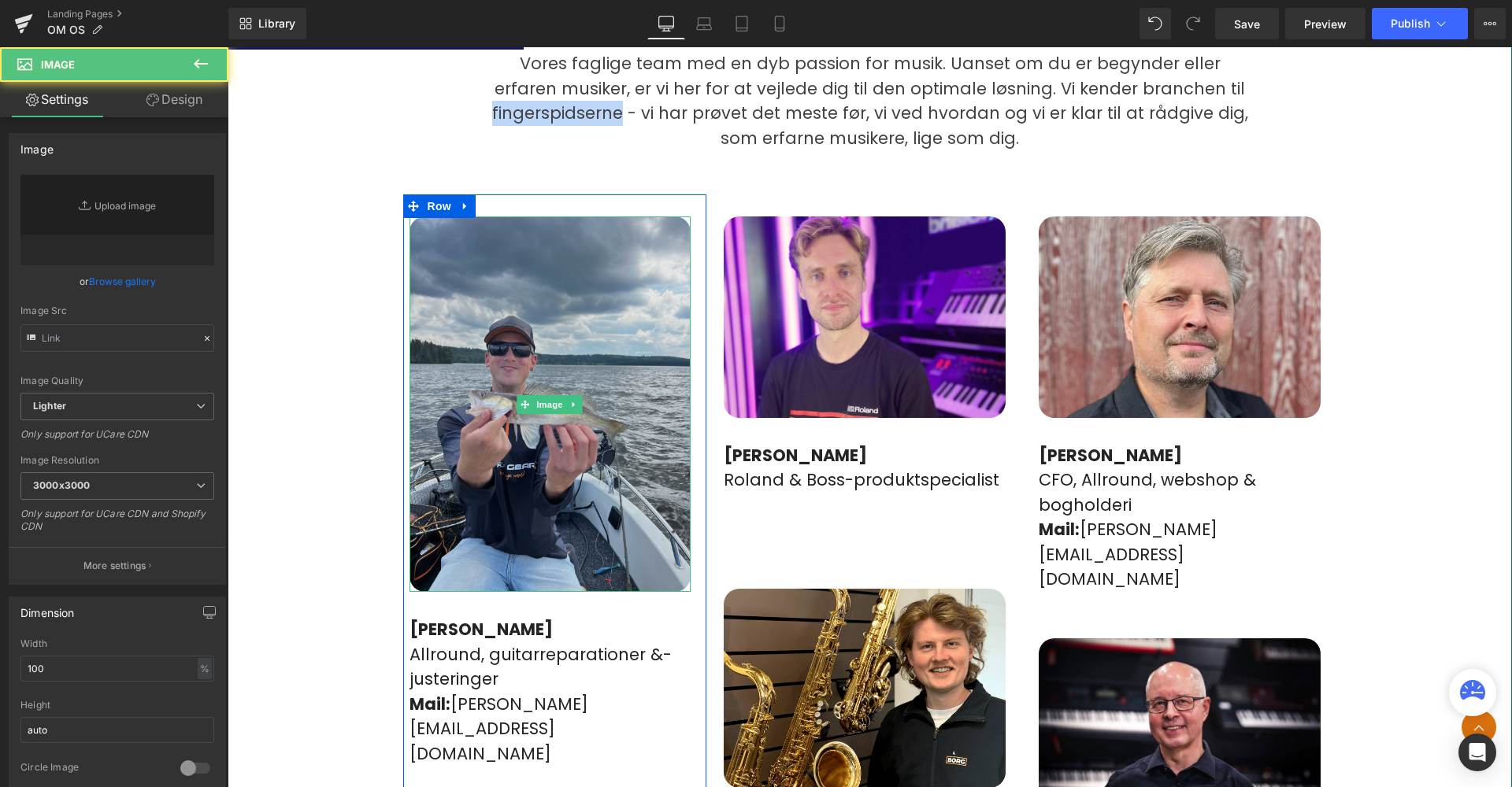
drag, startPoint x: 522, startPoint y: 256, endPoint x: 513, endPoint y: 270, distance: 16.6
click at [522, 257] on img at bounding box center [551, 403] width 282 height 376
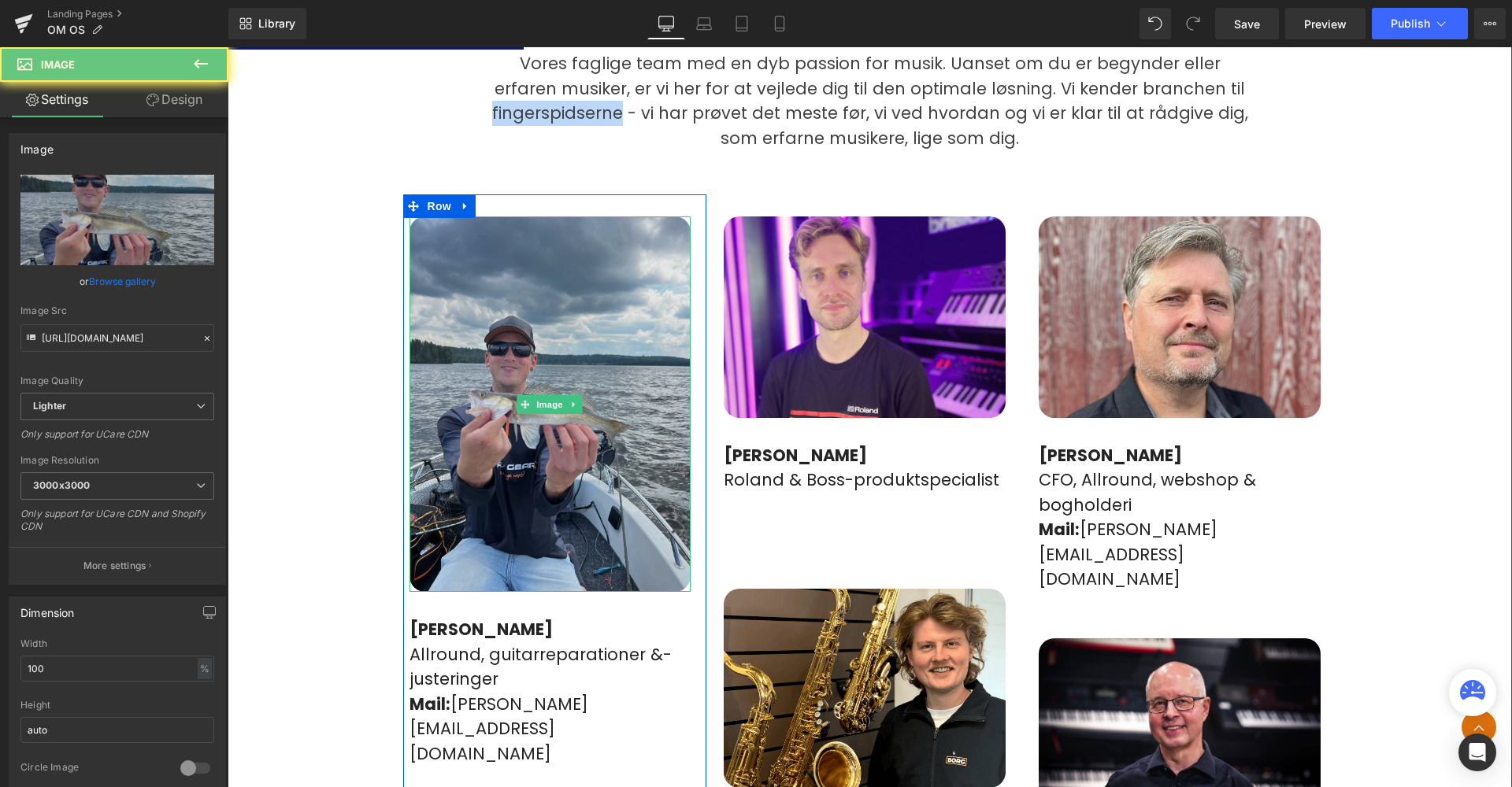
click at [513, 271] on img at bounding box center [551, 403] width 282 height 376
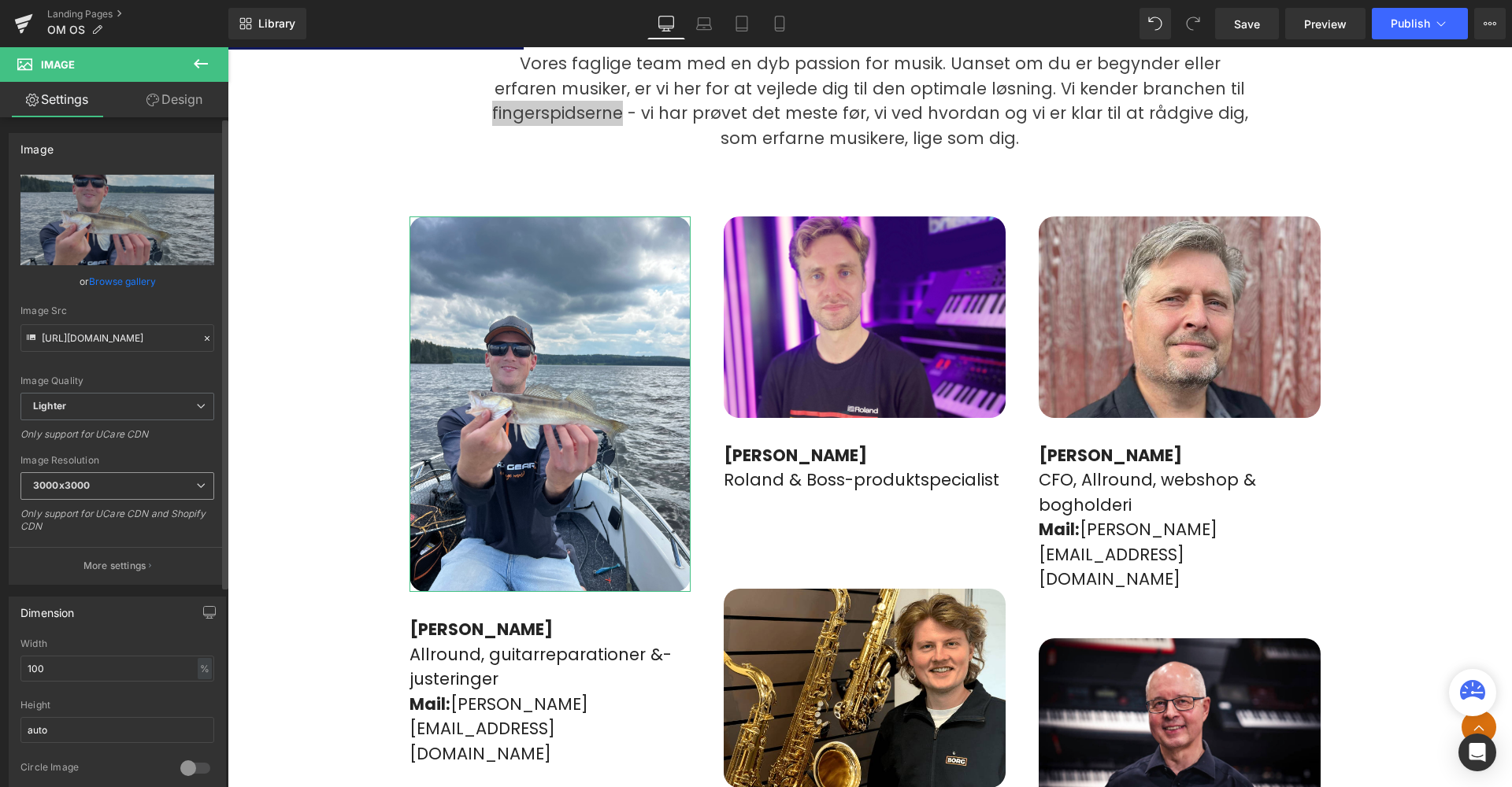
click at [113, 486] on span "3000x3000" at bounding box center [117, 486] width 194 height 28
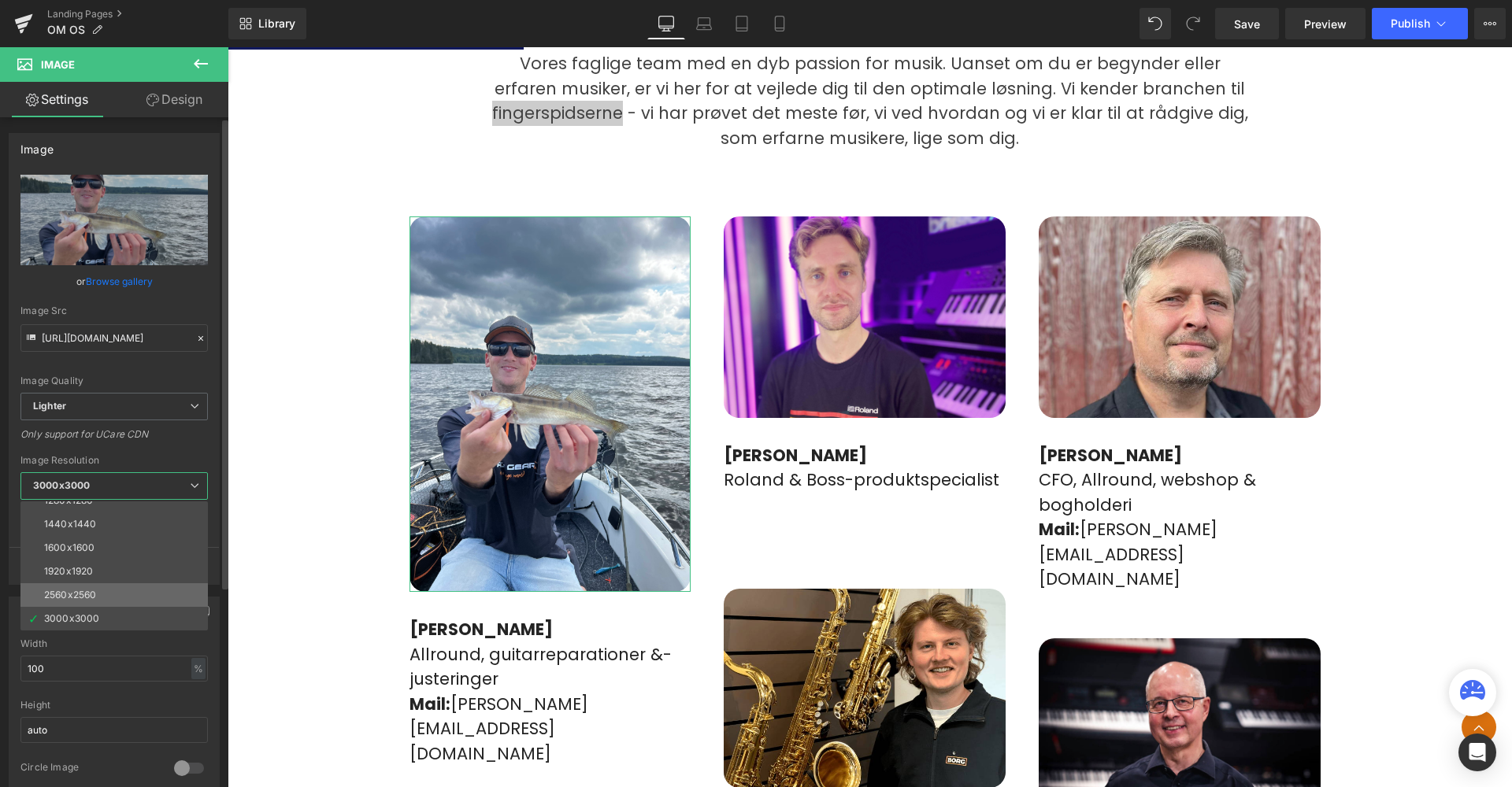
scroll to position [225, 0]
click at [109, 483] on span "3000x3000" at bounding box center [114, 486] width 187 height 28
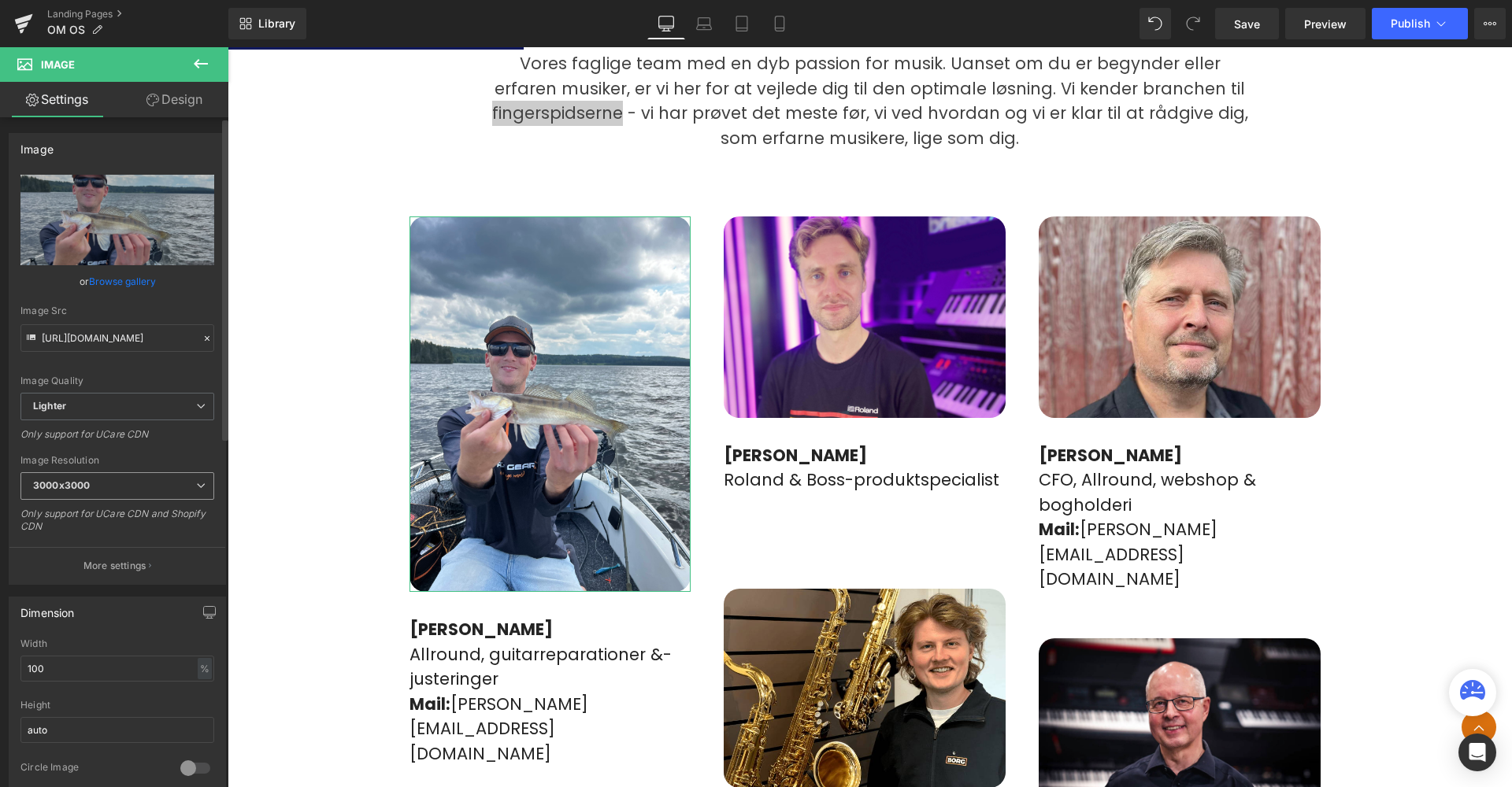
click at [89, 475] on span "3000x3000" at bounding box center [117, 486] width 194 height 28
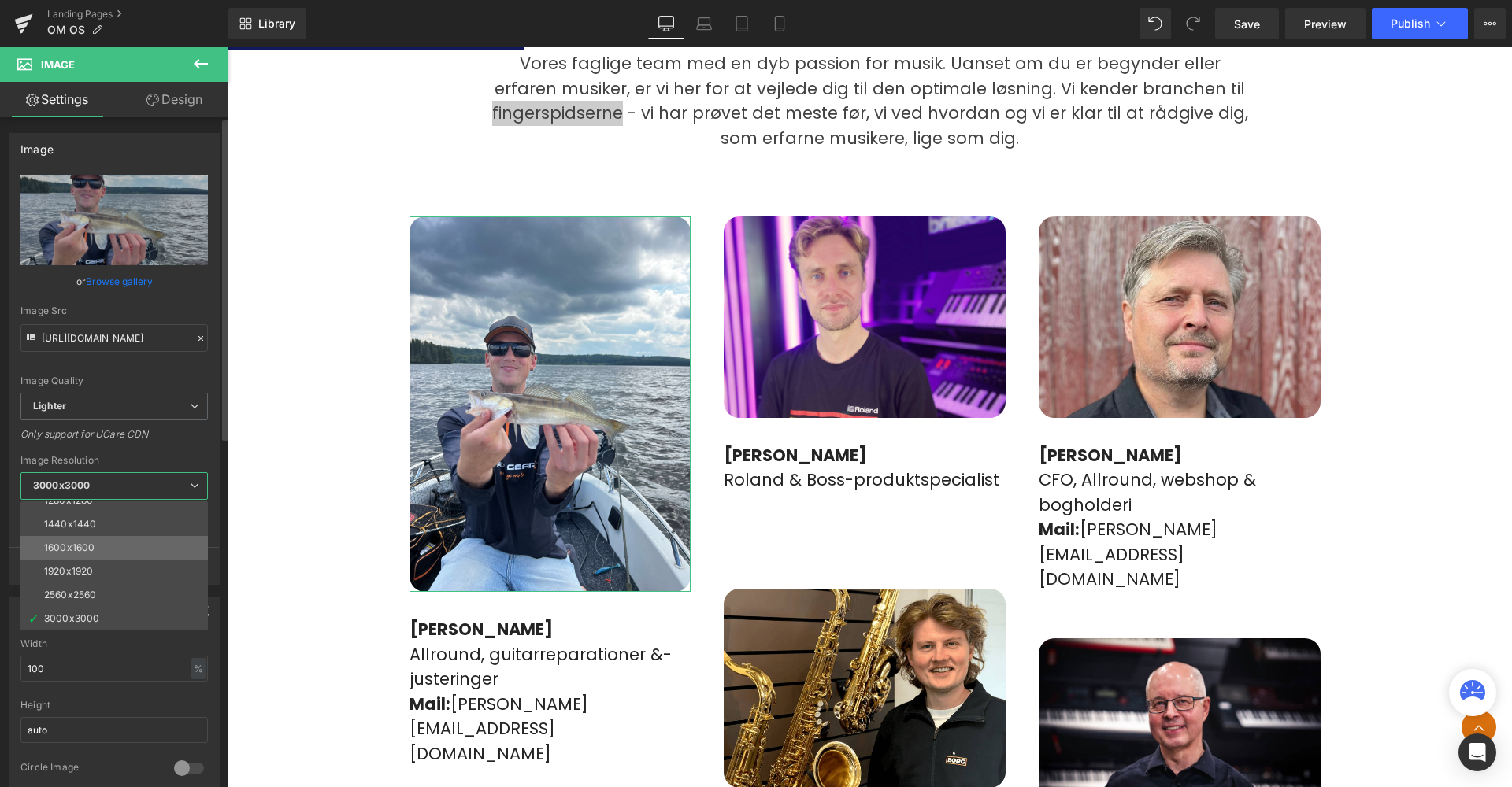
click at [77, 551] on li "1600x1600" at bounding box center [117, 548] width 195 height 23
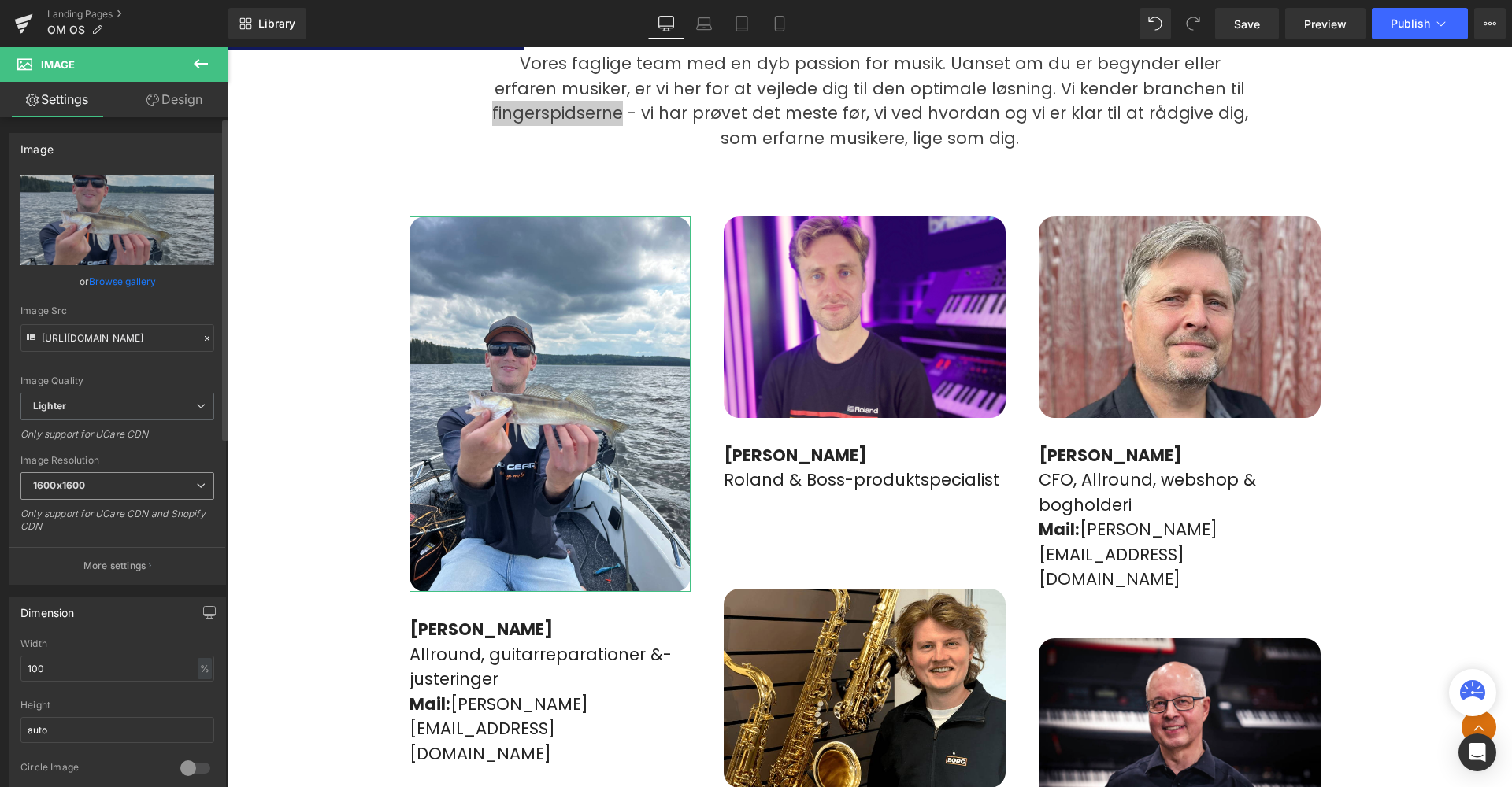
type input "[URL][DOMAIN_NAME]"
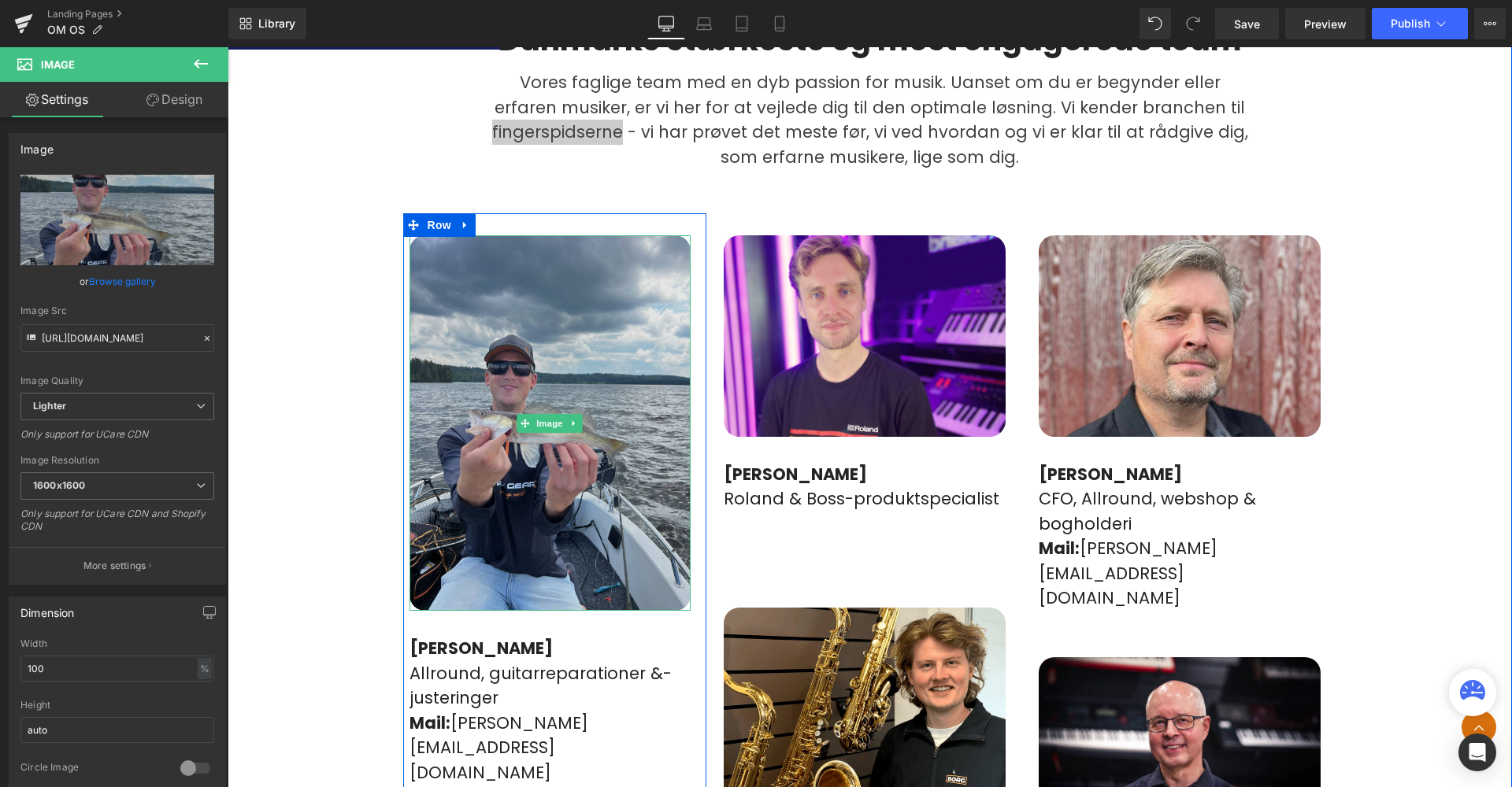
scroll to position [901, 0]
